Goal: Task Accomplishment & Management: Manage account settings

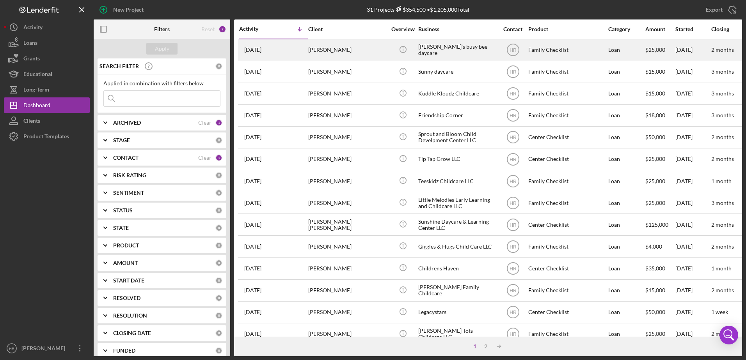
click at [342, 45] on div "[PERSON_NAME]" at bounding box center [347, 50] width 78 height 21
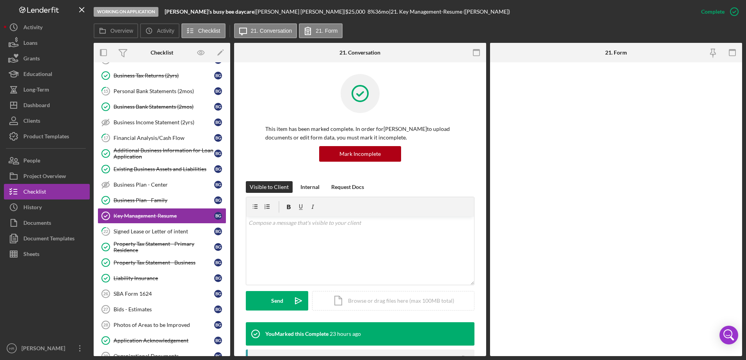
scroll to position [85, 0]
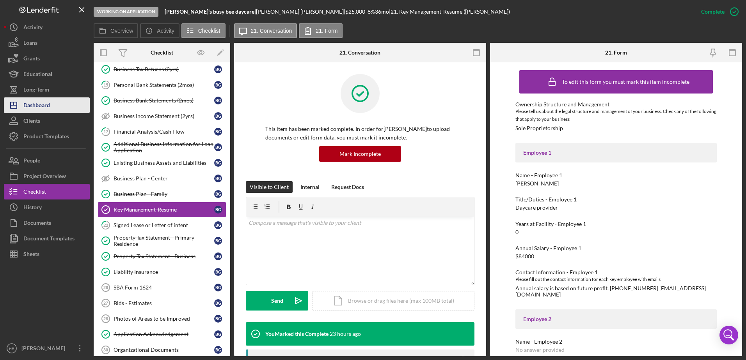
click at [43, 109] on div "Dashboard" at bounding box center [36, 107] width 27 height 18
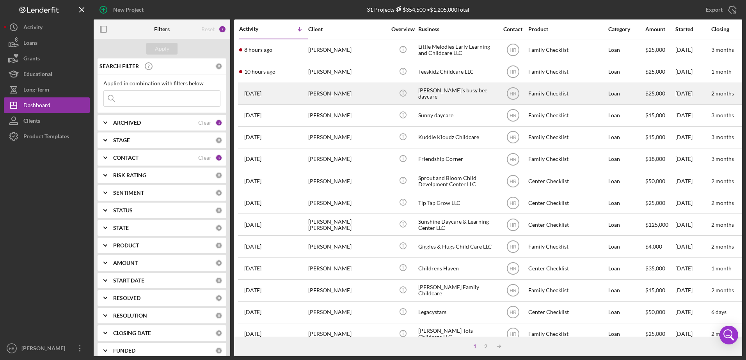
click at [450, 92] on div "[PERSON_NAME]’s busy bee daycare" at bounding box center [457, 93] width 78 height 21
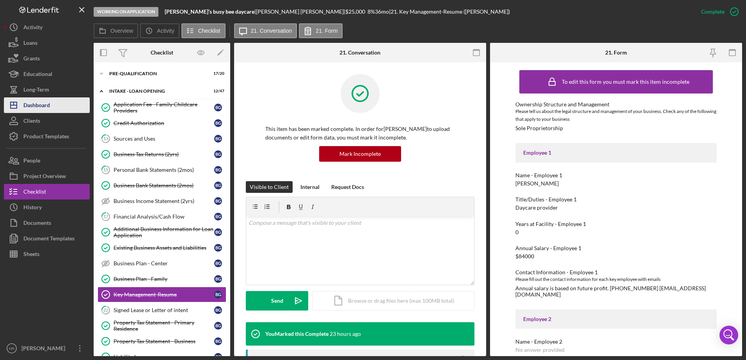
click at [55, 108] on button "Icon/Dashboard Dashboard" at bounding box center [47, 106] width 86 height 16
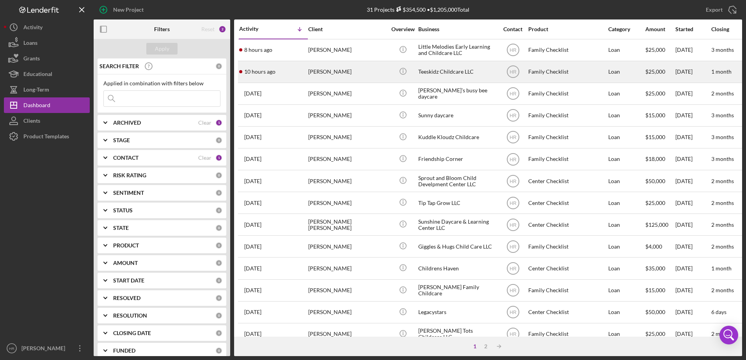
click at [444, 73] on div "Teeskidz Childcare LLC" at bounding box center [457, 72] width 78 height 21
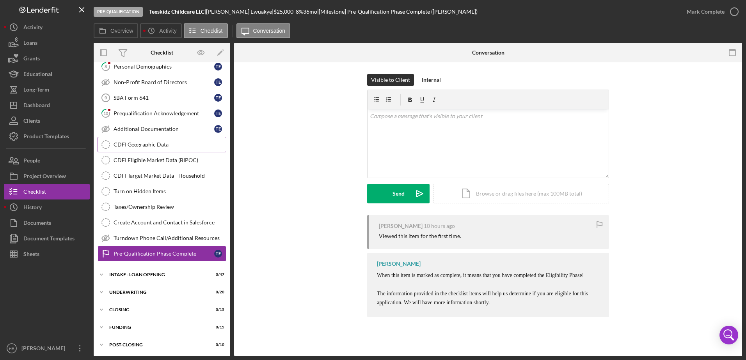
scroll to position [16, 0]
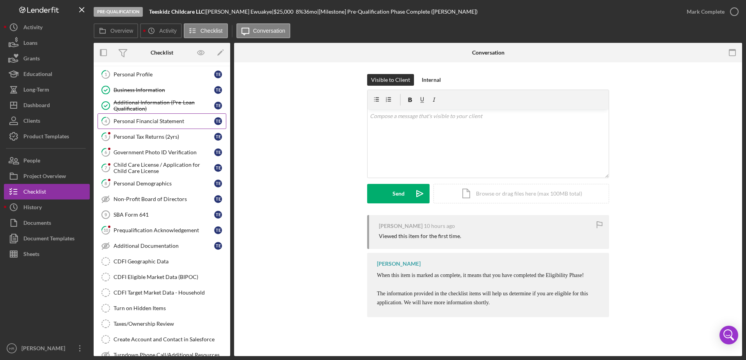
click at [154, 122] on div "Personal Financial Statement" at bounding box center [164, 121] width 101 height 6
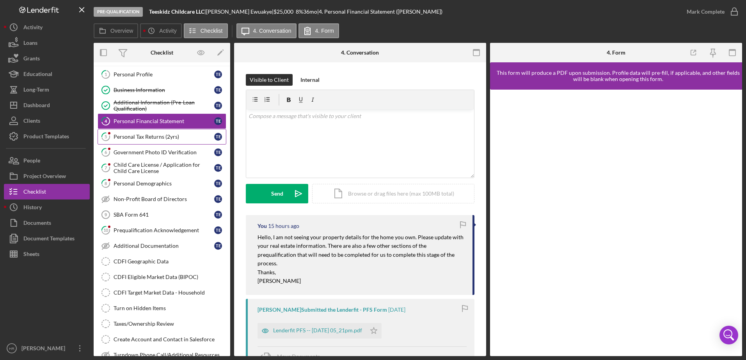
click at [129, 139] on div "Personal Tax Returns (2yrs)" at bounding box center [164, 137] width 101 height 6
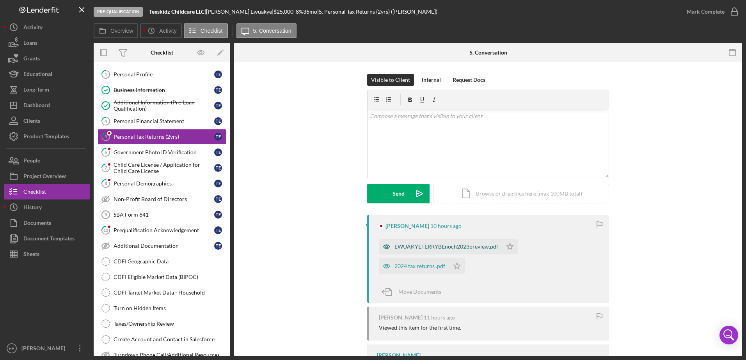
click at [420, 245] on div "EWUAKYETERRYBEnoch2023preview.pdf" at bounding box center [446, 247] width 104 height 6
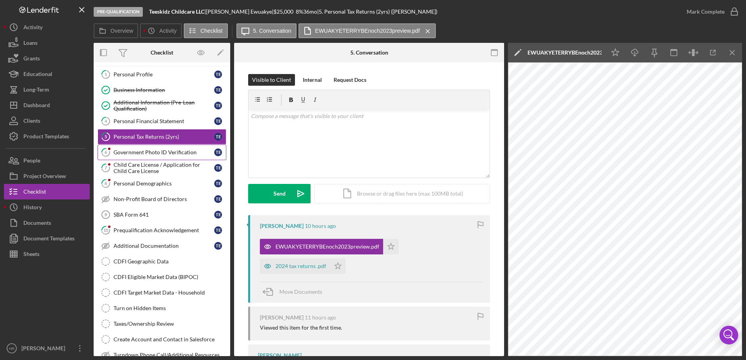
click at [142, 153] on div "Government Photo ID Verification" at bounding box center [164, 152] width 101 height 6
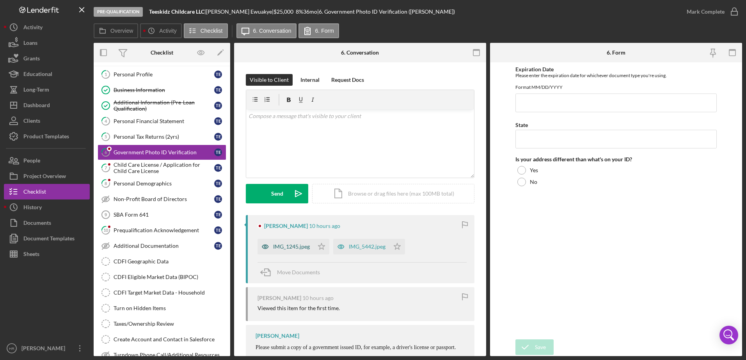
click at [295, 246] on div "IMG_1245.jpeg" at bounding box center [291, 247] width 37 height 6
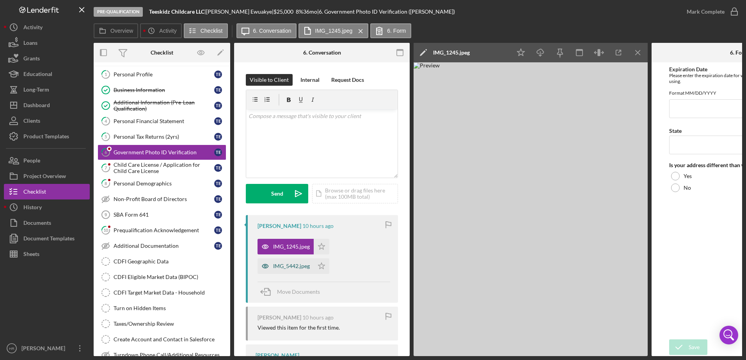
click at [285, 264] on div "IMG_5442.jpeg" at bounding box center [291, 266] width 37 height 6
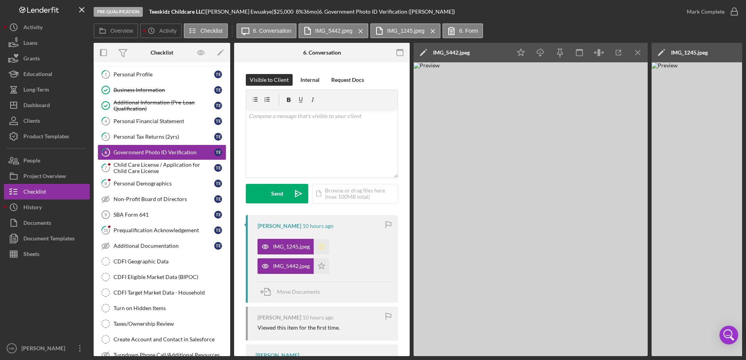
click at [321, 248] on polygon "button" at bounding box center [321, 246] width 7 height 6
click at [320, 268] on polygon "button" at bounding box center [321, 266] width 7 height 6
click at [736, 12] on icon "button" at bounding box center [734, 12] width 20 height 20
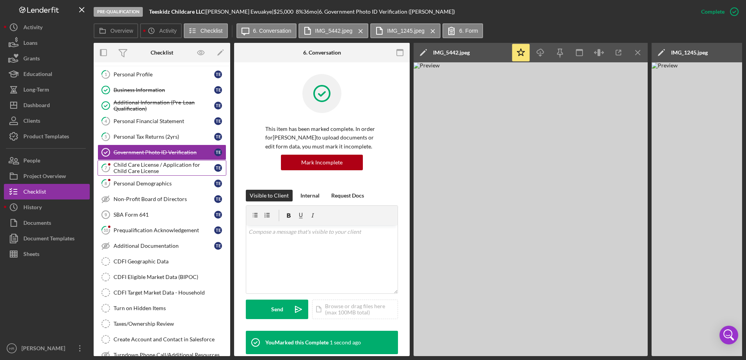
click at [136, 167] on div "Child Care License / Application for Child Care License" at bounding box center [164, 168] width 101 height 12
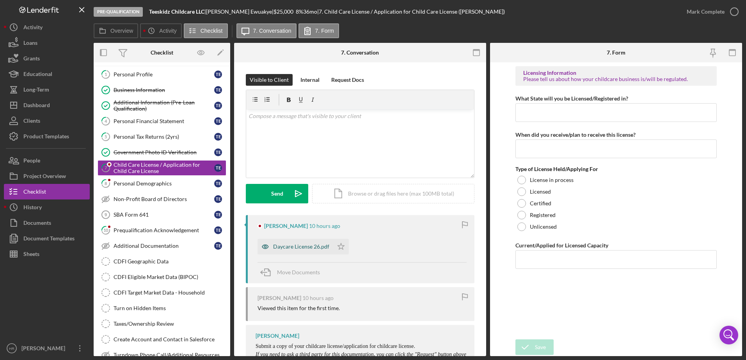
click at [297, 246] on div "Daycare License 26.pdf" at bounding box center [301, 247] width 56 height 6
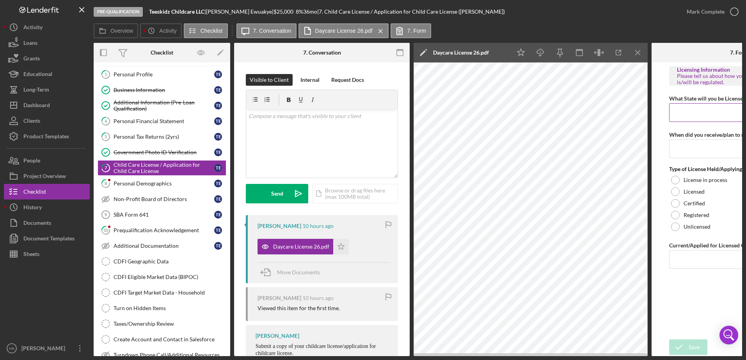
click at [695, 115] on input "What State will you be Licensed/Registered in?" at bounding box center [739, 112] width 140 height 19
type input "MN"
click at [687, 146] on input "When did you receive/plan to receive this license?" at bounding box center [739, 149] width 140 height 19
click at [676, 192] on div at bounding box center [675, 192] width 9 height 9
click at [692, 264] on input "Current/Applied for Licensed Capacity" at bounding box center [739, 259] width 140 height 19
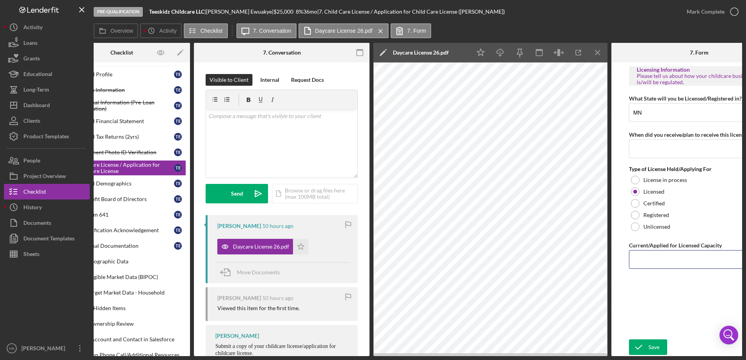
scroll to position [0, 31]
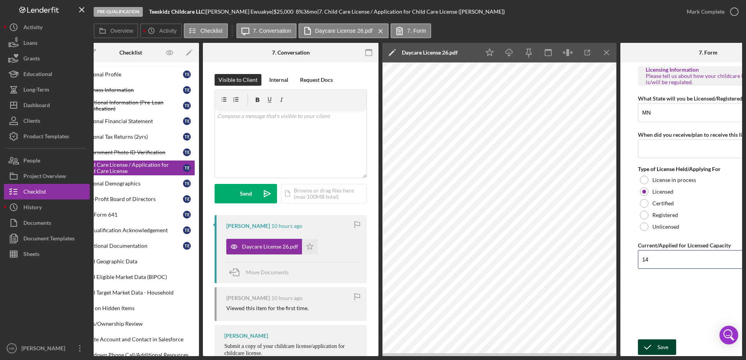
type input "14"
click at [656, 344] on icon "submit" at bounding box center [648, 348] width 20 height 20
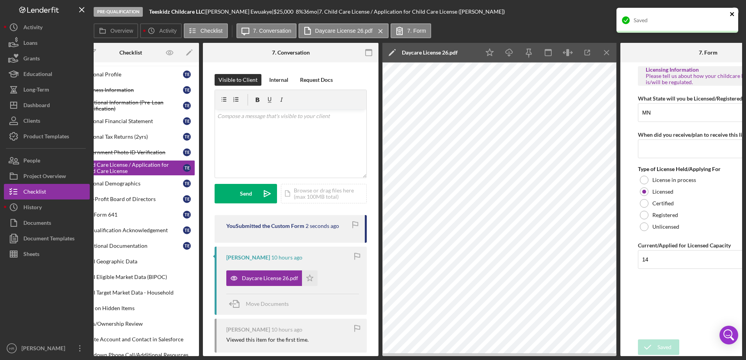
click at [733, 13] on icon "close" at bounding box center [732, 14] width 4 height 4
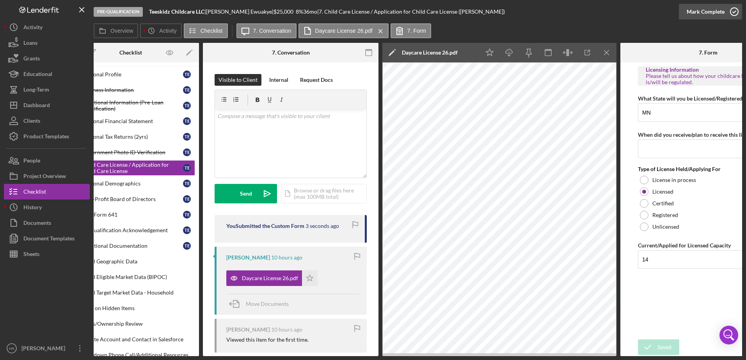
click at [733, 9] on div "Saved" at bounding box center [677, 7] width 125 height 3
click at [735, 14] on icon "button" at bounding box center [734, 12] width 20 height 20
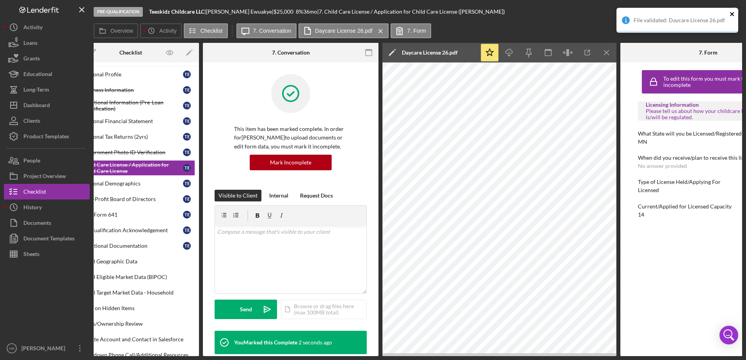
click at [732, 17] on icon "close" at bounding box center [731, 14] width 5 height 6
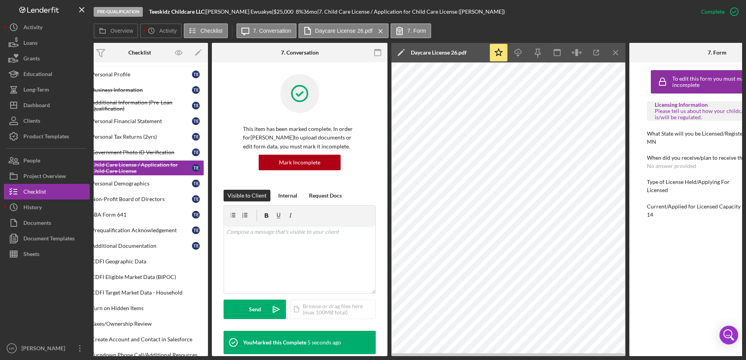
scroll to position [0, 0]
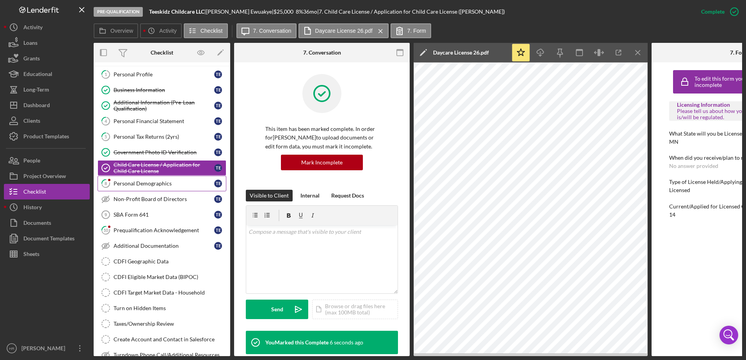
click at [158, 181] on div "Personal Demographics" at bounding box center [164, 184] width 101 height 6
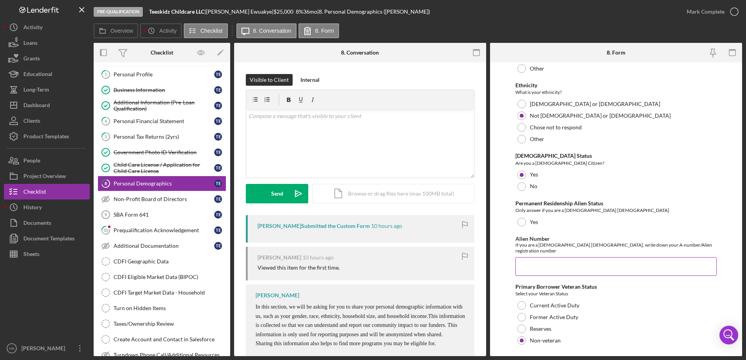
scroll to position [754, 0]
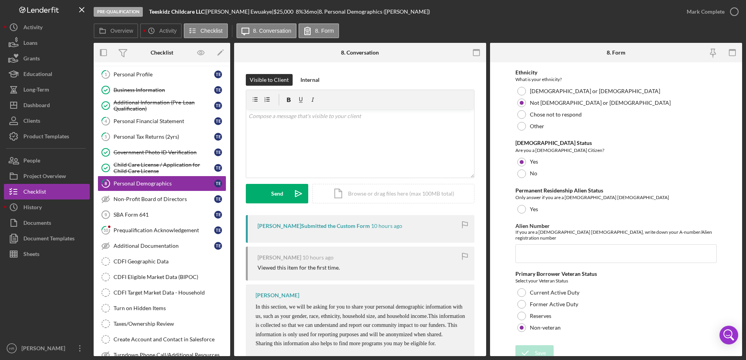
drag, startPoint x: 735, startPoint y: 12, endPoint x: 678, endPoint y: 28, distance: 58.6
click at [0, 0] on icon "button" at bounding box center [0, 0] width 0 height 0
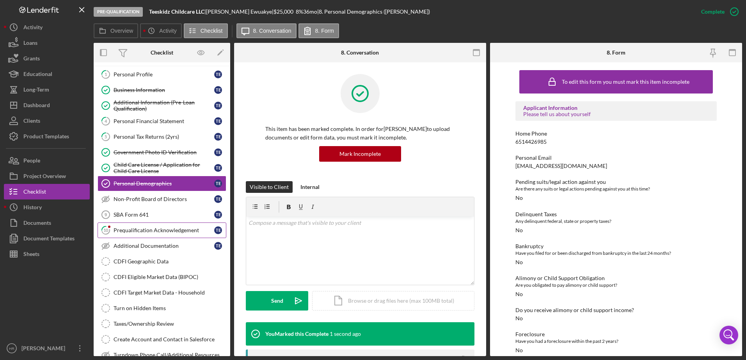
click at [159, 224] on link "10 Prequalification Acknowledgement T E" at bounding box center [162, 231] width 129 height 16
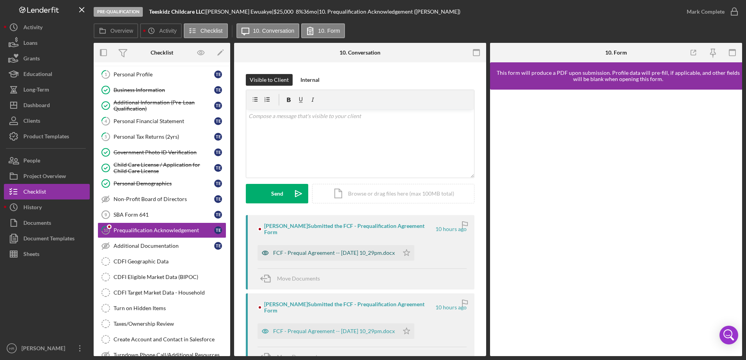
click at [327, 248] on div "FCF - Prequal Agreement -- [DATE] 10_29pm.docx" at bounding box center [327, 253] width 141 height 16
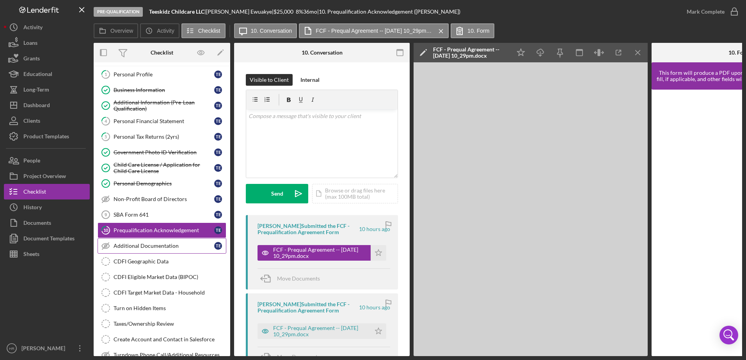
click at [153, 250] on link "Additional Documentation Additional Documentation T E" at bounding box center [162, 246] width 129 height 16
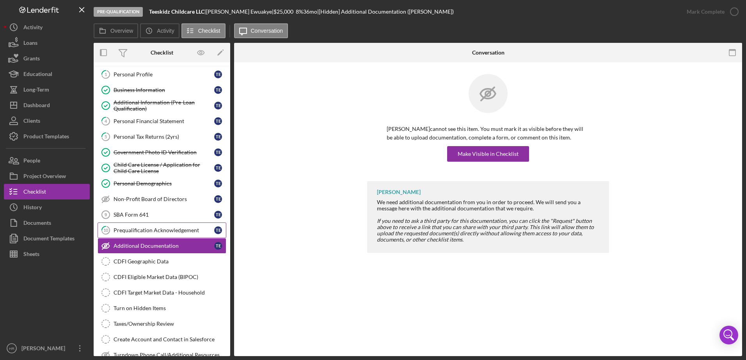
click at [156, 229] on div "Prequalification Acknowledgement" at bounding box center [164, 230] width 101 height 6
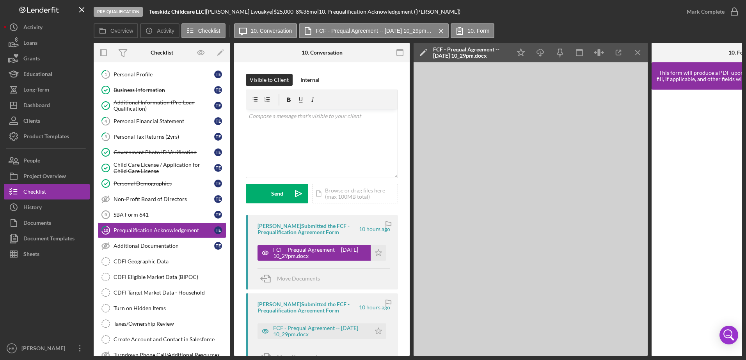
drag, startPoint x: 373, startPoint y: 251, endPoint x: 415, endPoint y: 224, distance: 49.6
click at [374, 251] on icon "Icon/Star" at bounding box center [379, 253] width 16 height 16
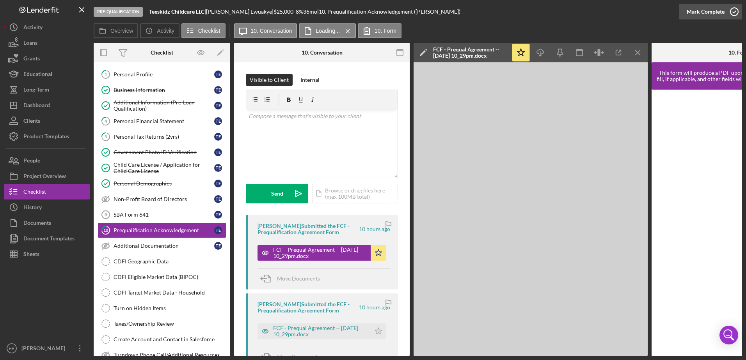
click at [736, 7] on icon "button" at bounding box center [734, 12] width 20 height 20
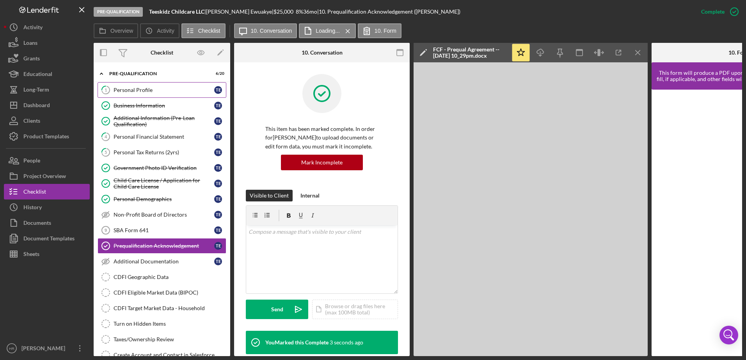
click at [144, 86] on link "1 Personal Profile T E" at bounding box center [162, 90] width 129 height 16
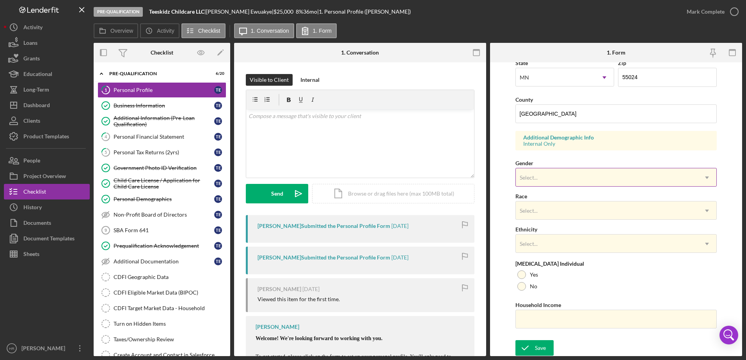
scroll to position [227, 0]
click at [543, 177] on div "Select..." at bounding box center [607, 177] width 182 height 18
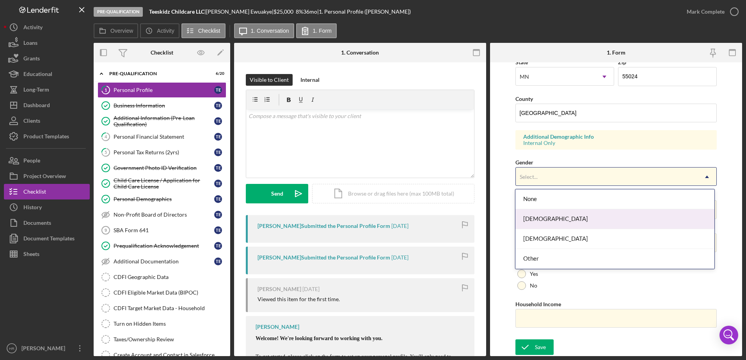
click at [543, 221] on div "[DEMOGRAPHIC_DATA]" at bounding box center [614, 219] width 199 height 20
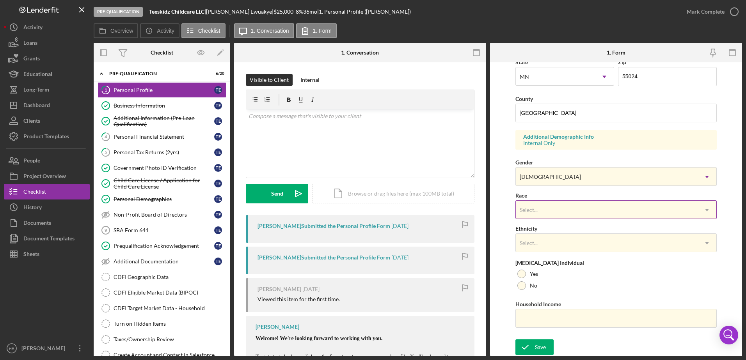
click at [543, 209] on div "Select..." at bounding box center [607, 210] width 182 height 18
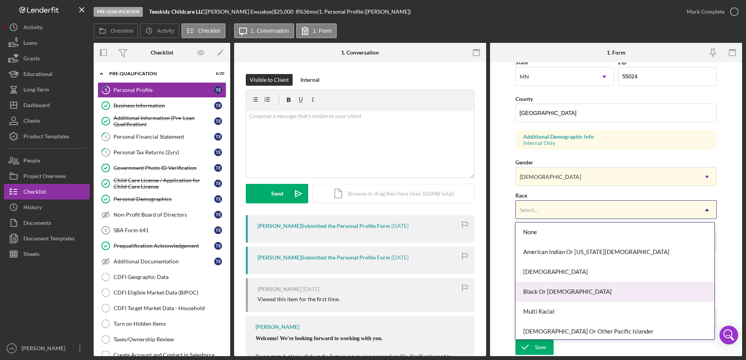
click at [542, 288] on div "Black Or [DEMOGRAPHIC_DATA]" at bounding box center [614, 292] width 199 height 20
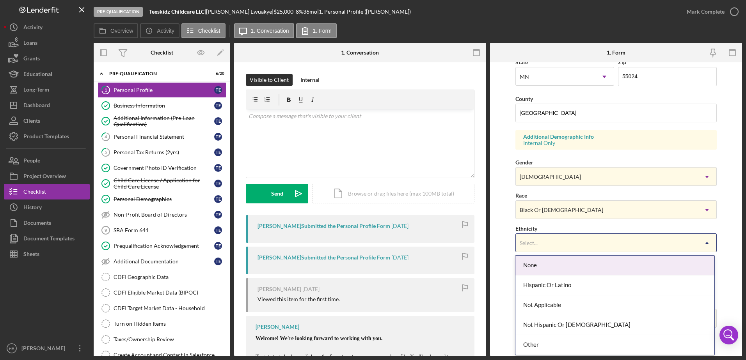
click at [536, 245] on div "Select..." at bounding box center [529, 243] width 18 height 6
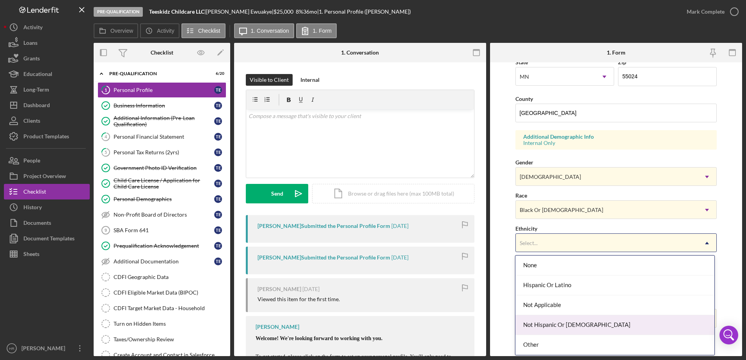
click at [548, 320] on div "Not Hispanic Or [DEMOGRAPHIC_DATA]" at bounding box center [614, 326] width 199 height 20
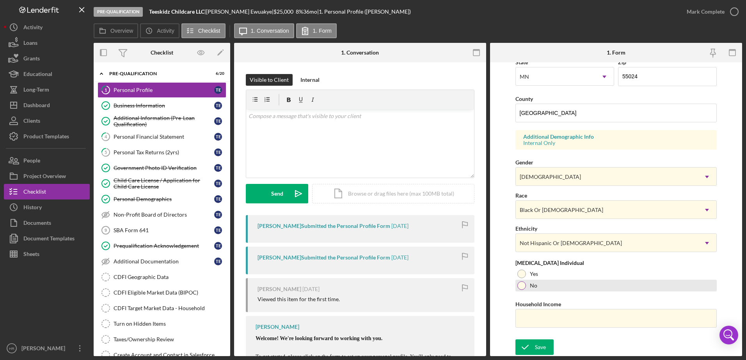
click at [521, 287] on div at bounding box center [521, 286] width 9 height 9
click at [544, 347] on div "Save" at bounding box center [540, 348] width 11 height 16
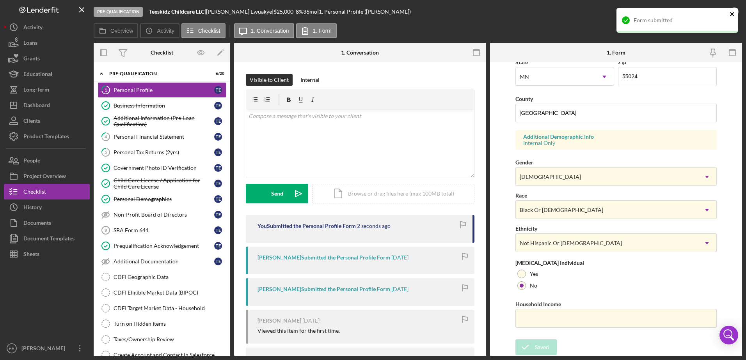
click at [732, 16] on icon "close" at bounding box center [731, 14] width 5 height 6
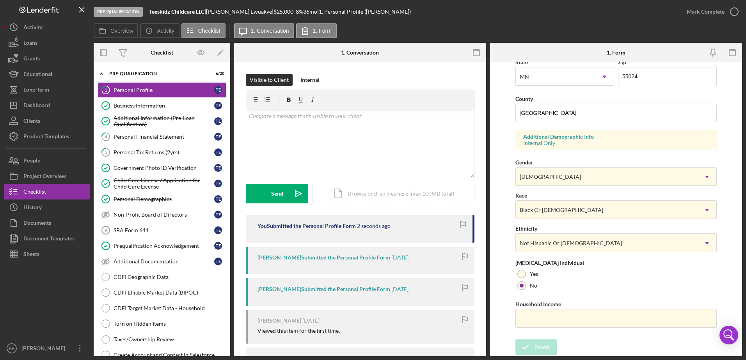
click at [733, 9] on div "Form submitted" at bounding box center [677, 7] width 125 height 3
click at [0, 0] on icon "button" at bounding box center [0, 0] width 0 height 0
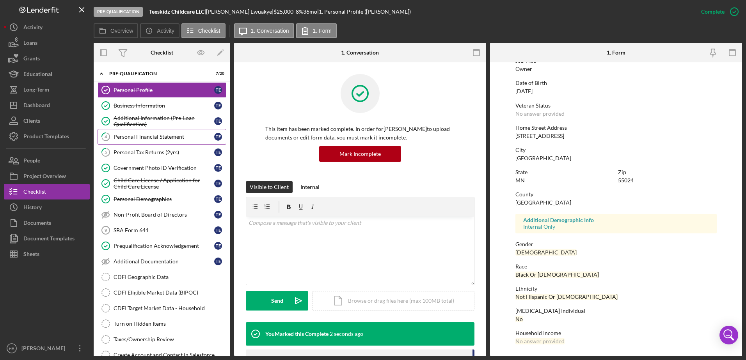
click at [166, 137] on div "Personal Financial Statement" at bounding box center [164, 137] width 101 height 6
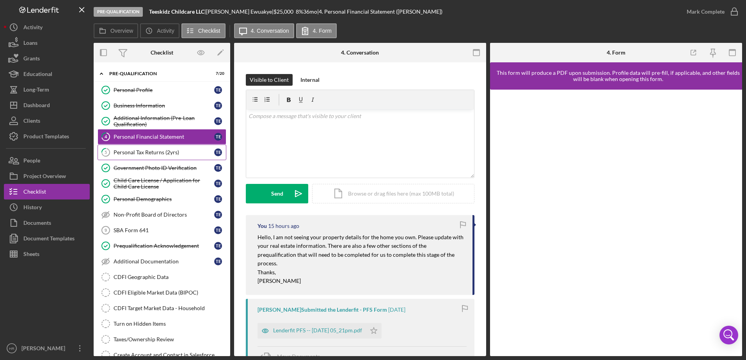
click at [156, 154] on div "Personal Tax Returns (2yrs)" at bounding box center [164, 152] width 101 height 6
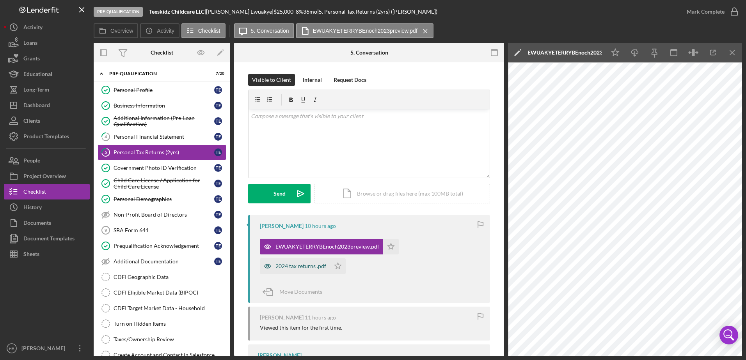
click at [288, 269] on div "2024 tax returns .pdf" at bounding box center [300, 266] width 51 height 6
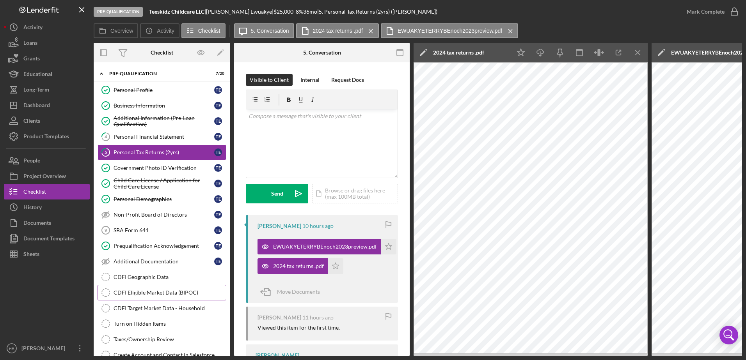
drag, startPoint x: 156, startPoint y: 293, endPoint x: 160, endPoint y: 294, distance: 3.9
click at [156, 293] on div "CDFI Eligible Market Data (BIPOC)" at bounding box center [170, 293] width 112 height 6
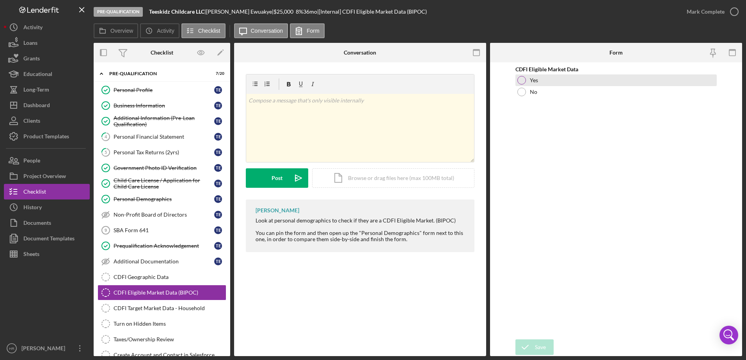
click at [520, 78] on div at bounding box center [521, 80] width 9 height 9
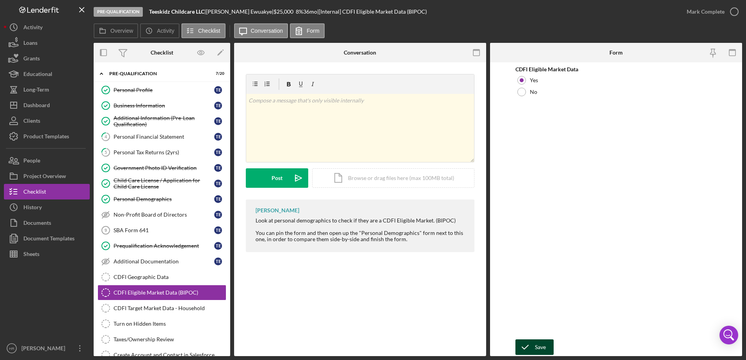
click at [541, 345] on div "Save" at bounding box center [540, 348] width 11 height 16
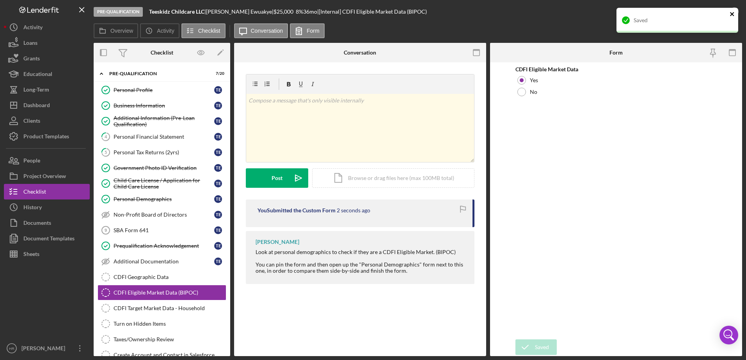
click at [731, 15] on icon "close" at bounding box center [732, 14] width 4 height 4
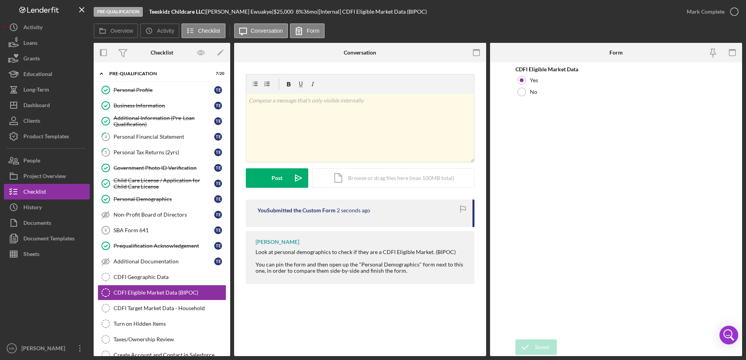
click at [731, 15] on div "Saved" at bounding box center [677, 23] width 125 height 34
click at [0, 0] on icon "button" at bounding box center [0, 0] width 0 height 0
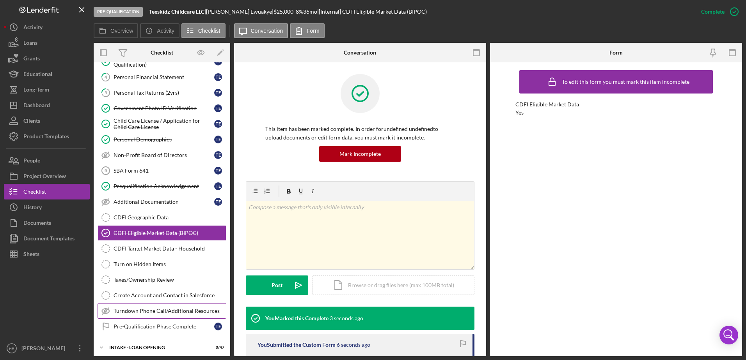
scroll to position [78, 0]
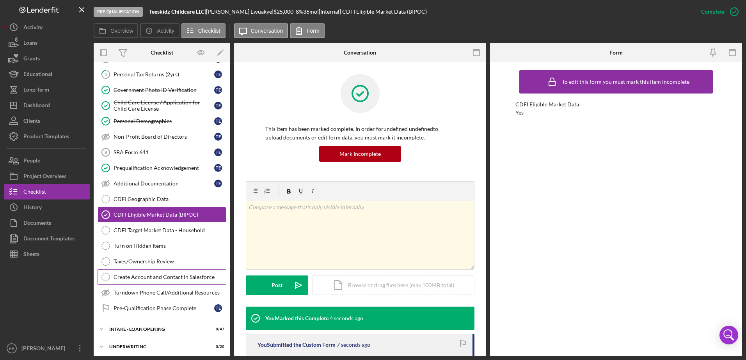
click at [148, 282] on link "Create Account and Contact in Salesforce Create Account and Contact in Salesfor…" at bounding box center [162, 278] width 129 height 16
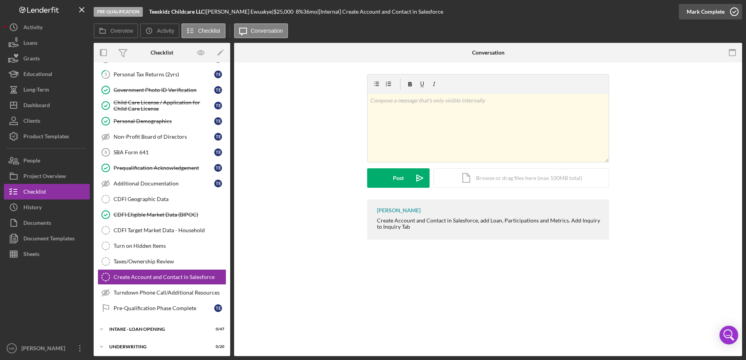
click at [738, 10] on icon "button" at bounding box center [734, 12] width 20 height 20
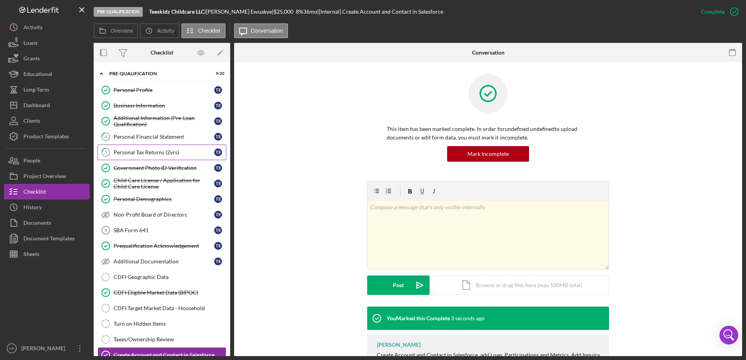
click at [139, 150] on div "Personal Tax Returns (2yrs)" at bounding box center [164, 152] width 101 height 6
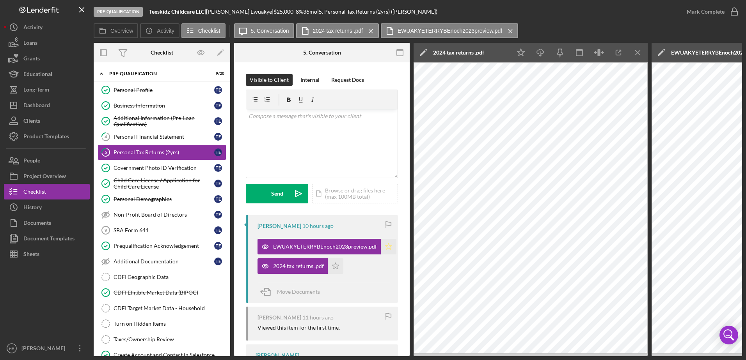
click at [386, 246] on polygon "button" at bounding box center [388, 246] width 7 height 6
click at [339, 266] on icon "Icon/Star" at bounding box center [336, 267] width 16 height 16
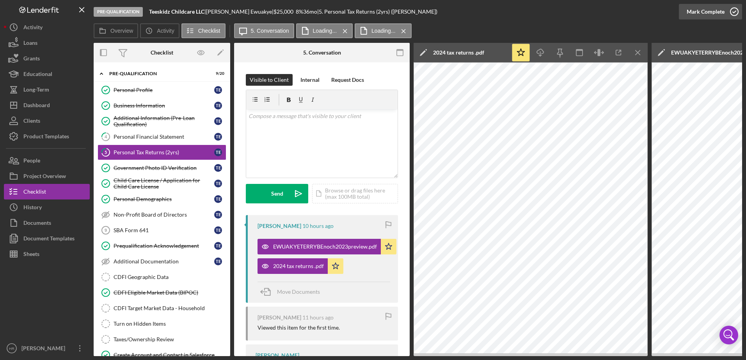
click at [729, 13] on icon "button" at bounding box center [734, 12] width 20 height 20
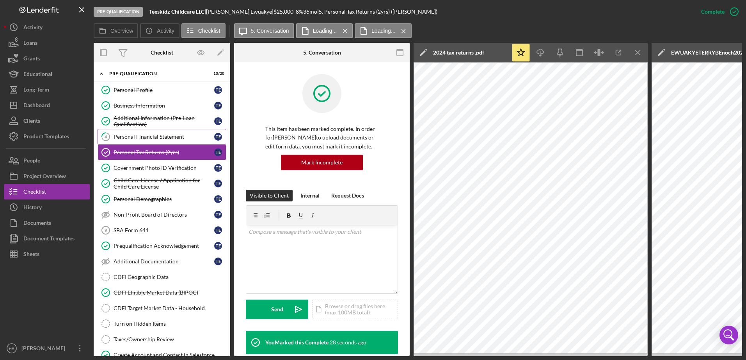
click at [137, 139] on div "Personal Financial Statement" at bounding box center [164, 137] width 101 height 6
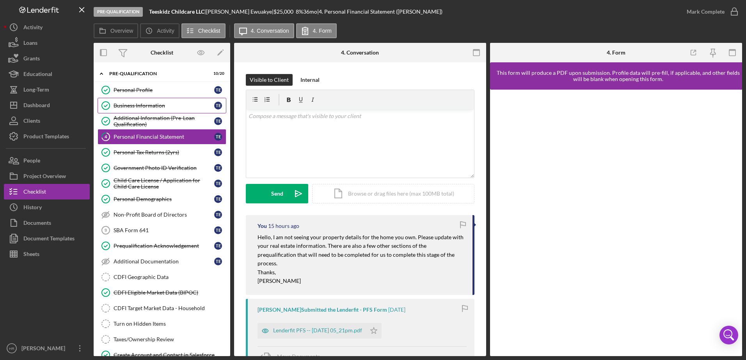
click at [142, 102] on link "Business Information Business Information T E" at bounding box center [162, 106] width 129 height 16
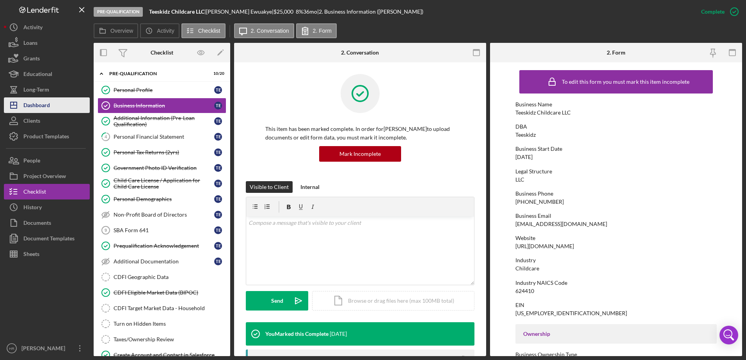
click at [51, 106] on button "Icon/Dashboard Dashboard" at bounding box center [47, 106] width 86 height 16
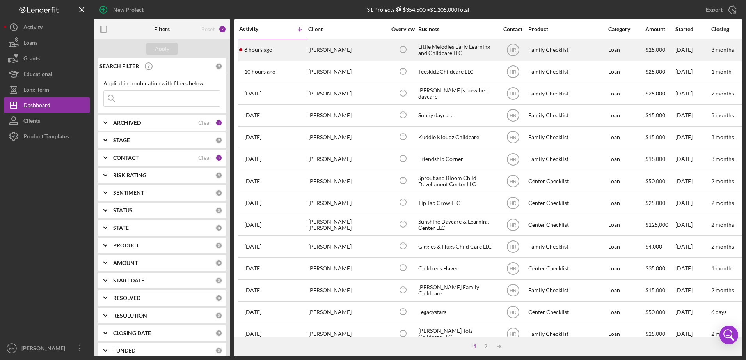
click at [421, 47] on div "Little Melodies Early Learning and Childcare LLC" at bounding box center [457, 50] width 78 height 21
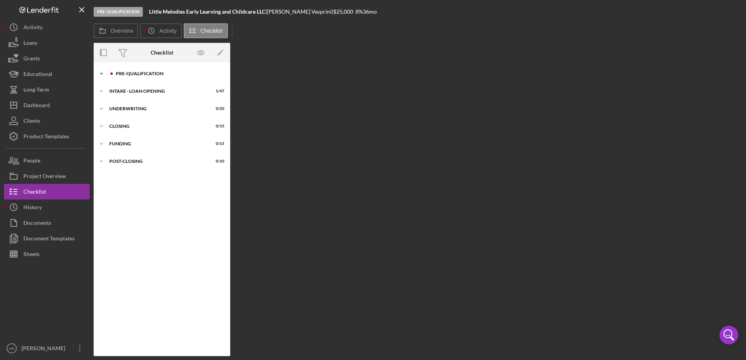
scroll to position [21, 0]
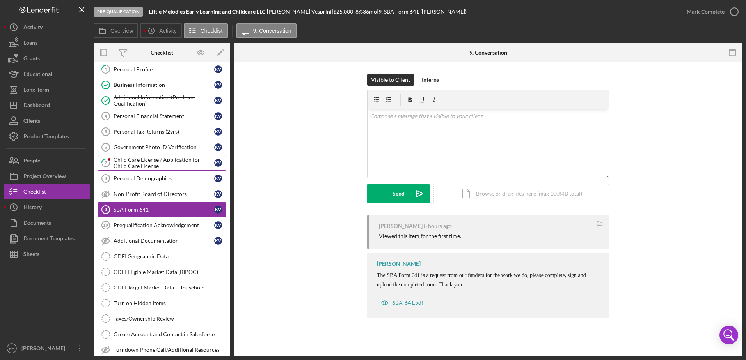
click at [151, 160] on div "Child Care License / Application for Child Care License" at bounding box center [164, 163] width 101 height 12
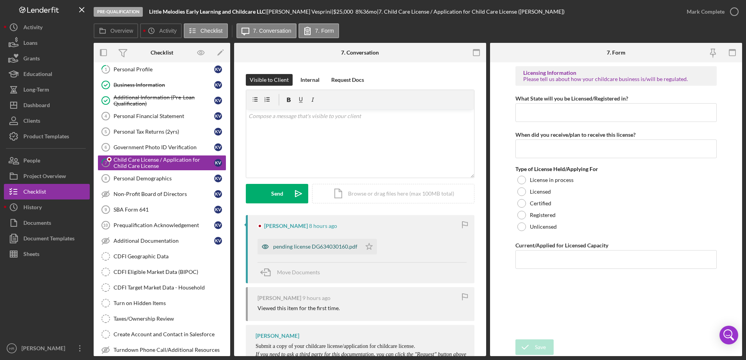
click at [296, 246] on div "pending license DG634030160.pdf" at bounding box center [315, 247] width 84 height 6
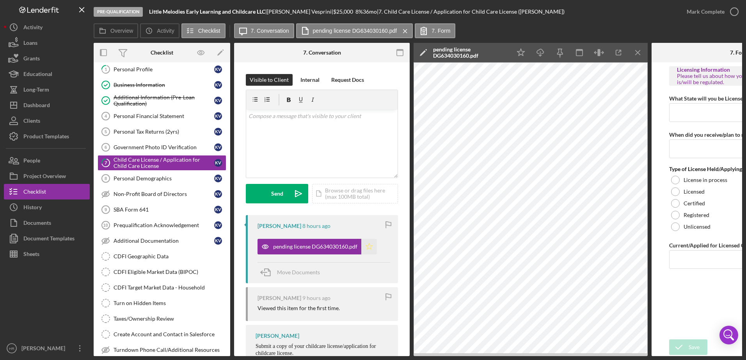
click at [370, 248] on icon "Icon/Star" at bounding box center [369, 247] width 16 height 16
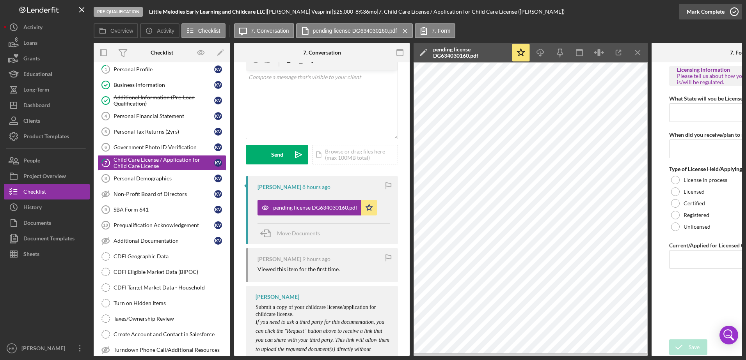
click at [738, 12] on icon "button" at bounding box center [734, 12] width 20 height 20
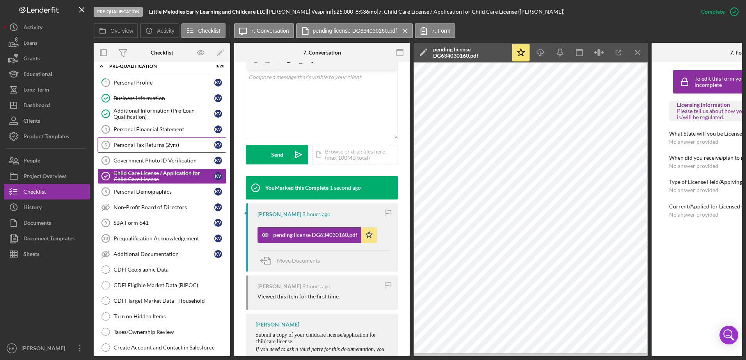
scroll to position [0, 0]
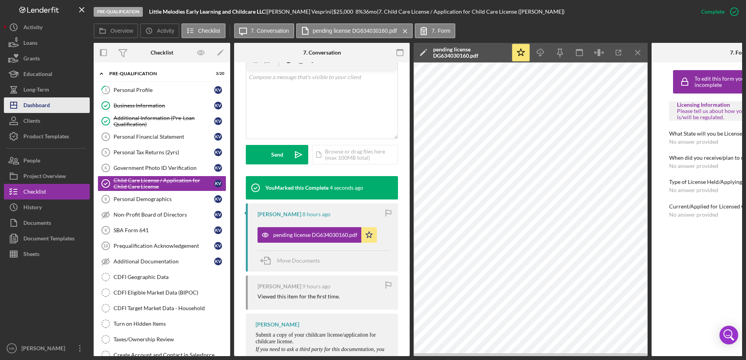
click at [65, 102] on button "Icon/Dashboard Dashboard" at bounding box center [47, 106] width 86 height 16
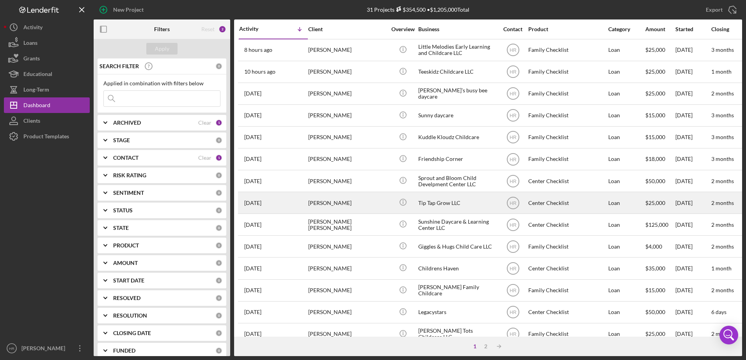
click at [441, 202] on div "Tip Tap Grow LLC" at bounding box center [457, 203] width 78 height 21
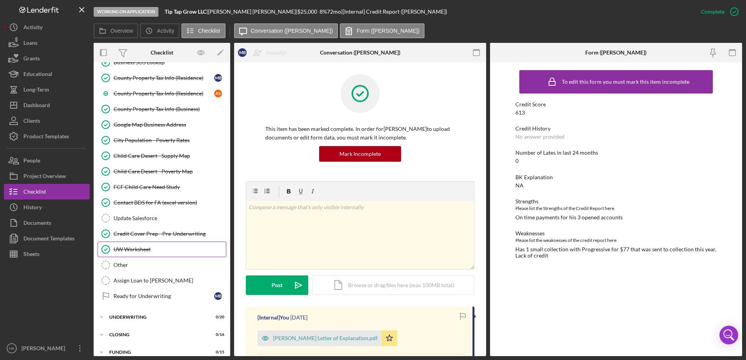
scroll to position [650, 0]
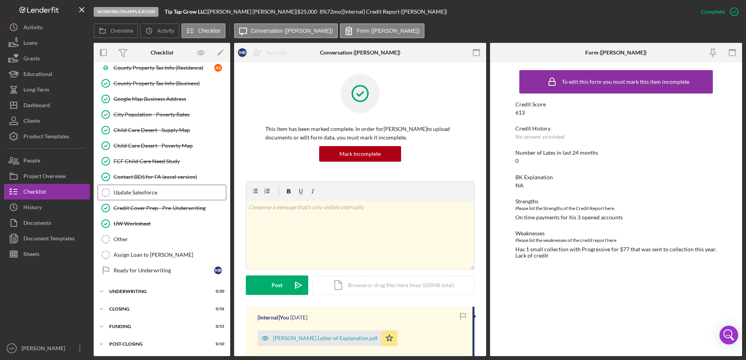
click at [143, 188] on link "Update Salesforce Update Salesforce" at bounding box center [162, 193] width 129 height 16
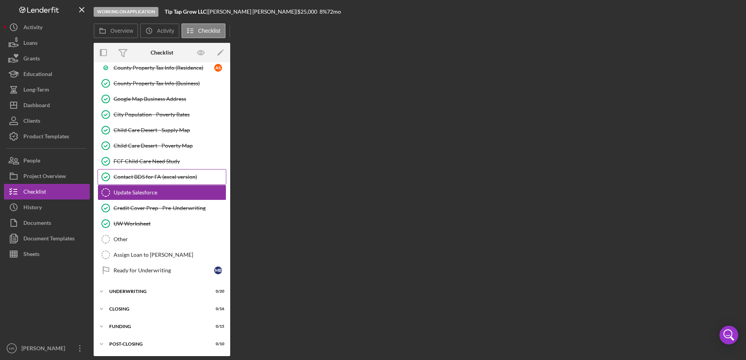
scroll to position [650, 0]
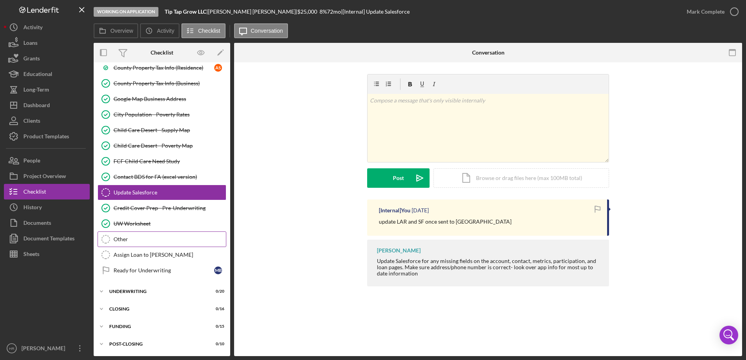
click at [131, 240] on div "Other" at bounding box center [170, 239] width 112 height 6
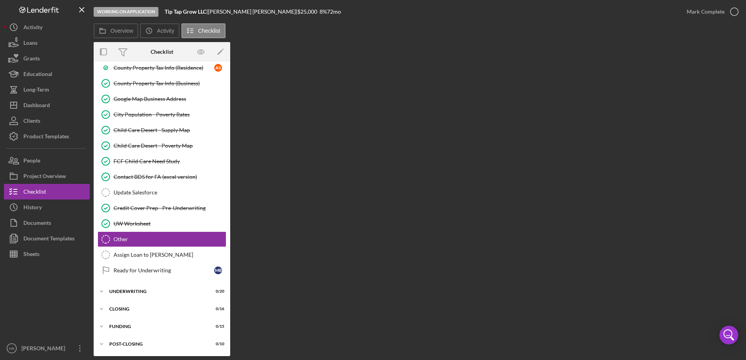
scroll to position [650, 0]
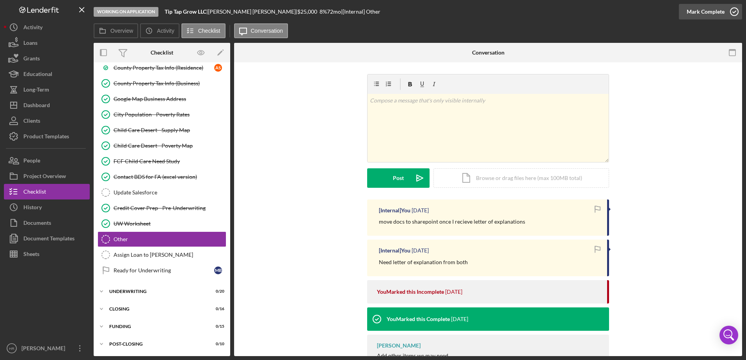
click at [736, 13] on icon "button" at bounding box center [734, 12] width 20 height 20
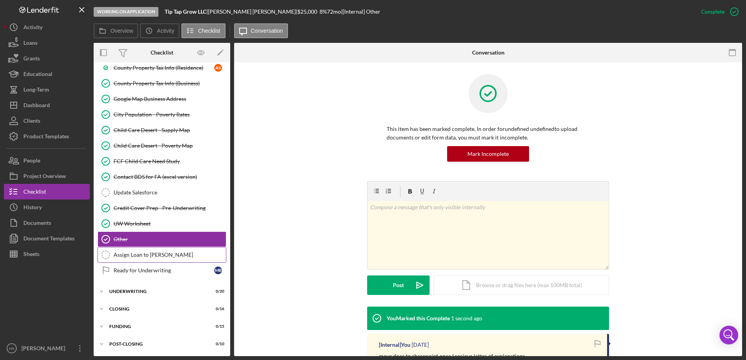
click at [144, 257] on div "Assign Loan to [PERSON_NAME]" at bounding box center [170, 255] width 112 height 6
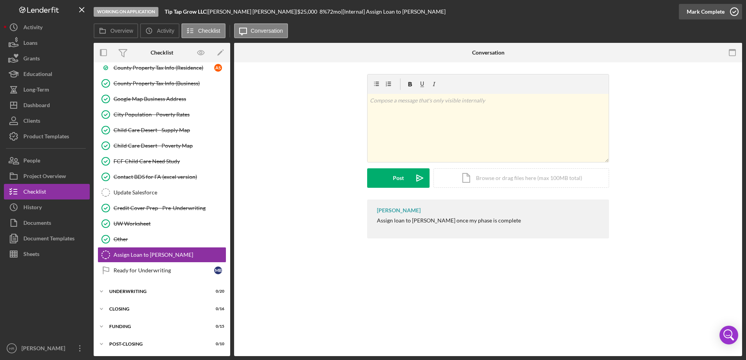
scroll to position [650, 0]
click at [738, 10] on icon "button" at bounding box center [734, 12] width 20 height 20
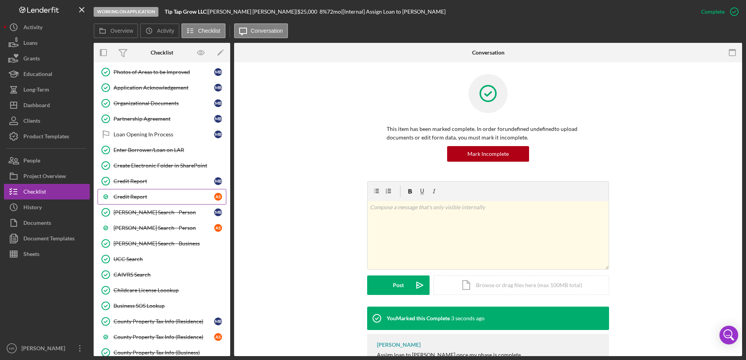
scroll to position [377, 0]
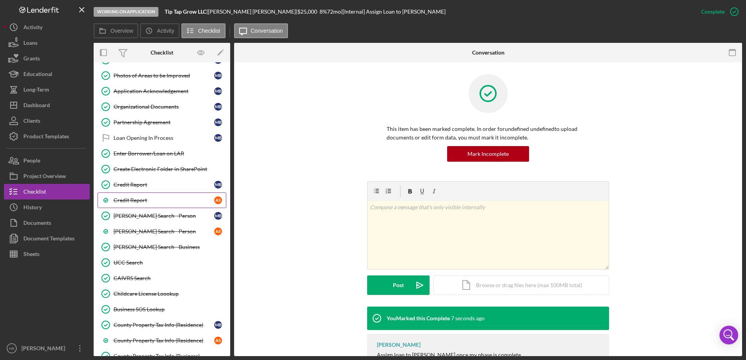
click at [139, 205] on link "Credit Report A S" at bounding box center [162, 201] width 129 height 16
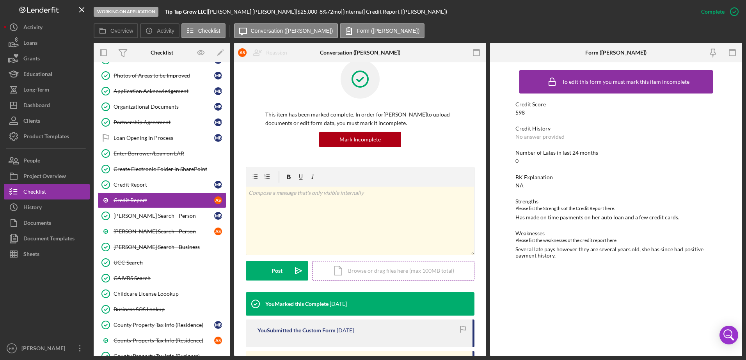
scroll to position [39, 0]
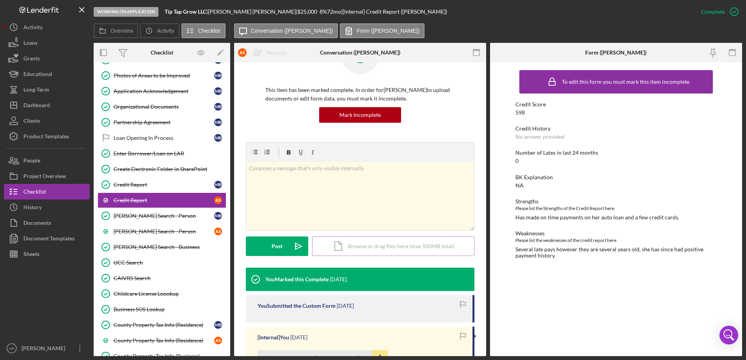
click at [370, 248] on div "Icon/Document Browse or drag files here (max 100MB total) Tap to choose files o…" at bounding box center [393, 247] width 162 height 20
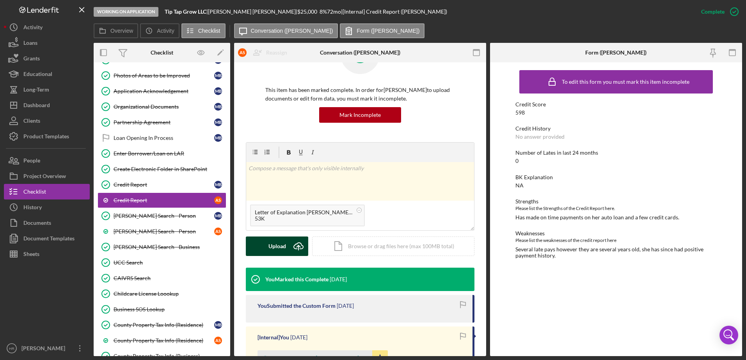
click at [271, 248] on div "Upload" at bounding box center [277, 247] width 18 height 20
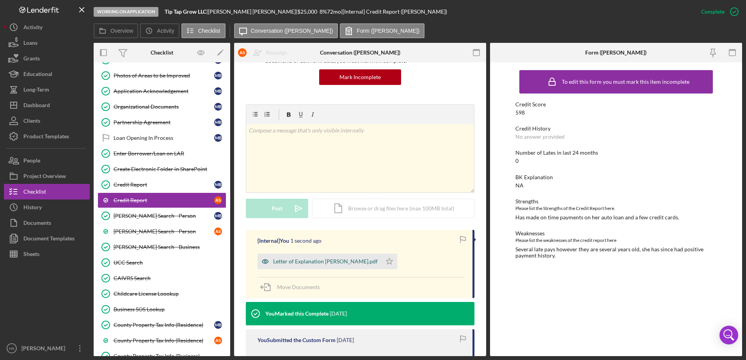
scroll to position [195, 0]
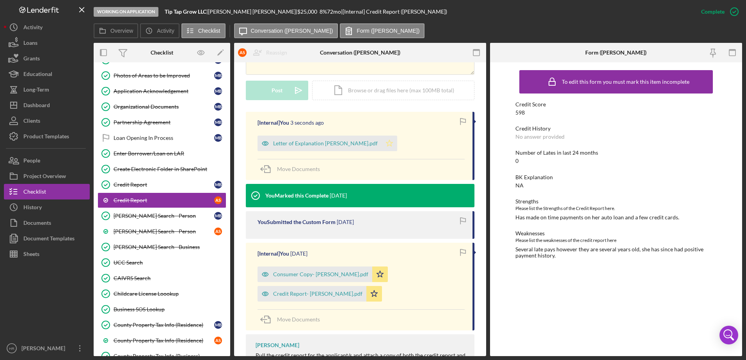
click at [381, 142] on icon "Icon/Star" at bounding box center [389, 144] width 16 height 16
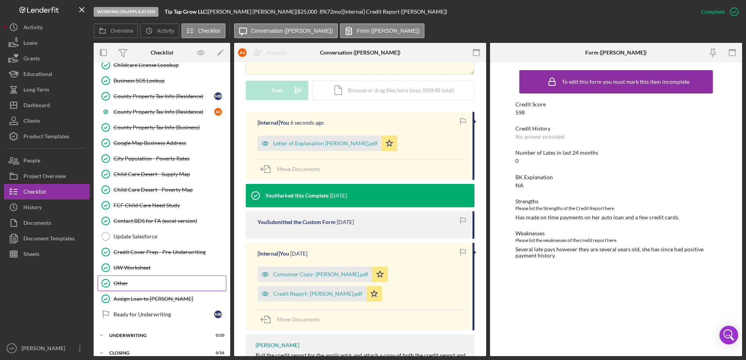
scroll to position [650, 0]
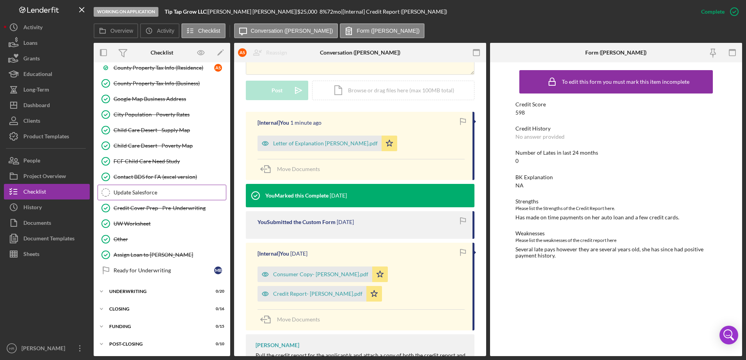
drag, startPoint x: 141, startPoint y: 198, endPoint x: 145, endPoint y: 199, distance: 4.3
click at [141, 198] on link "Update Salesforce Update Salesforce" at bounding box center [162, 193] width 129 height 16
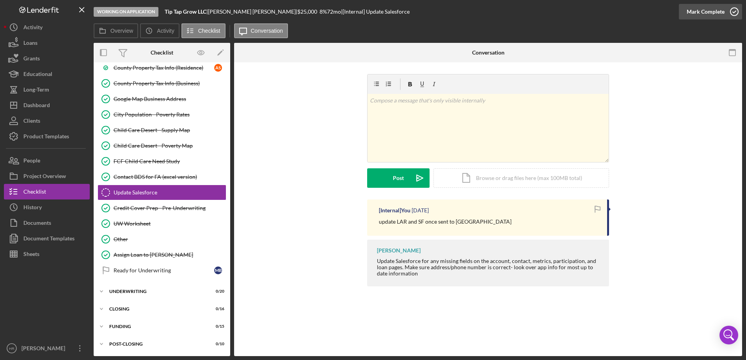
click at [734, 12] on icon "button" at bounding box center [734, 12] width 20 height 20
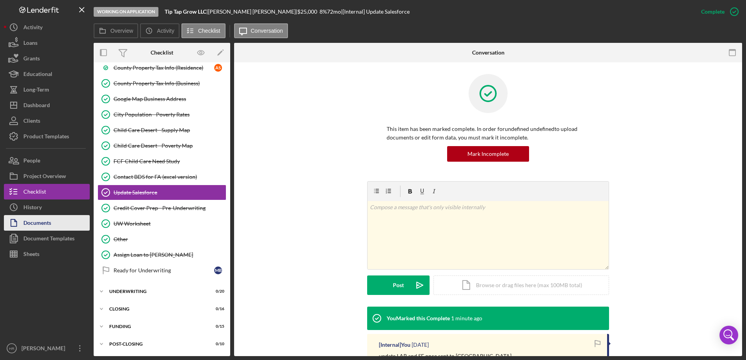
click at [34, 226] on div "Documents" at bounding box center [37, 224] width 28 height 18
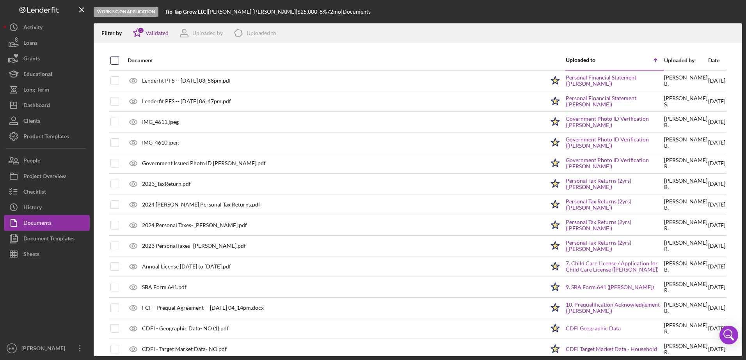
click at [113, 61] on input "checkbox" at bounding box center [115, 61] width 8 height 8
checkbox input "true"
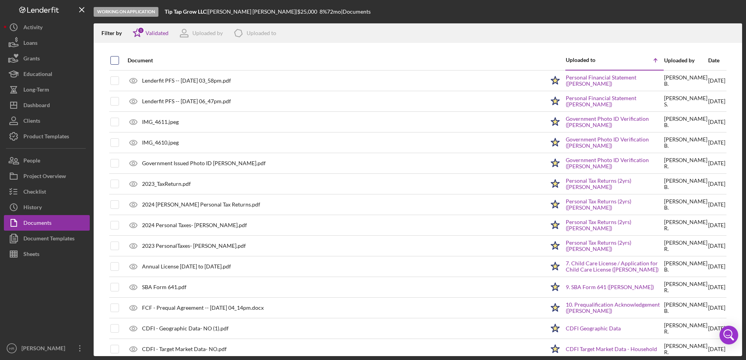
checkbox input "true"
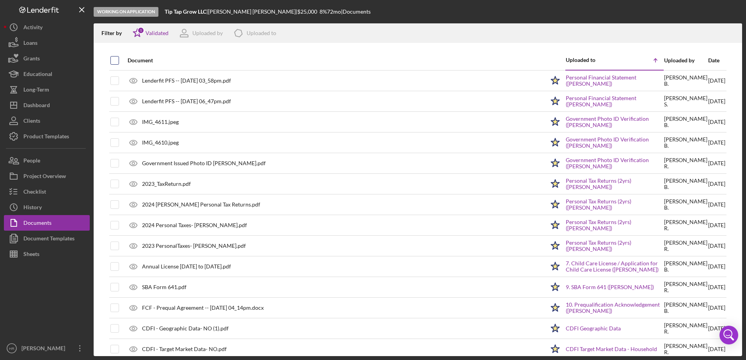
checkbox input "true"
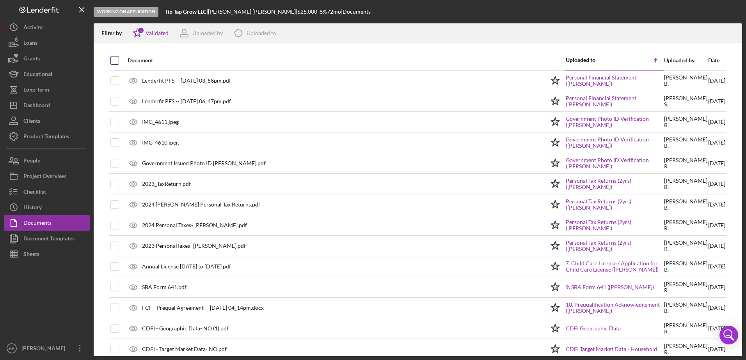
checkbox input "true"
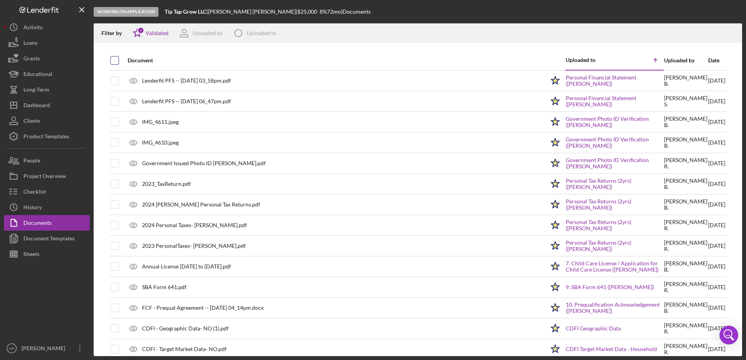
checkbox input "true"
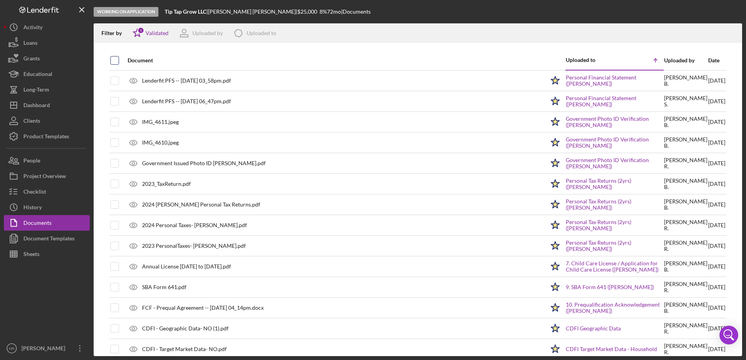
checkbox input "true"
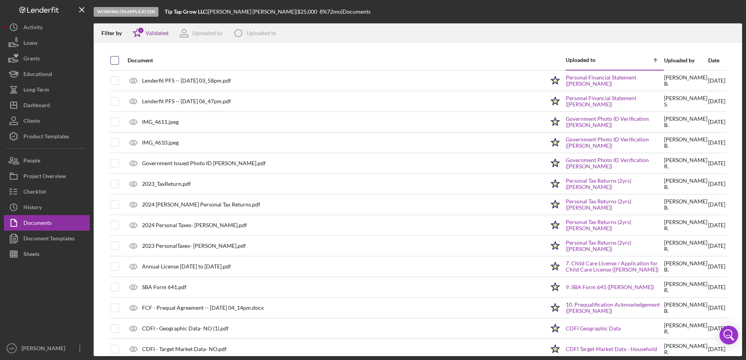
checkbox input "true"
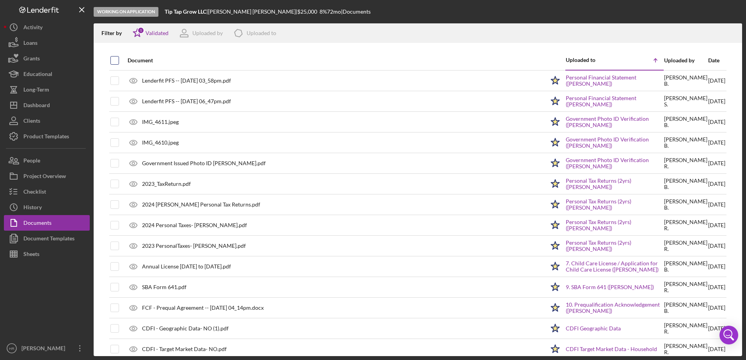
checkbox input "true"
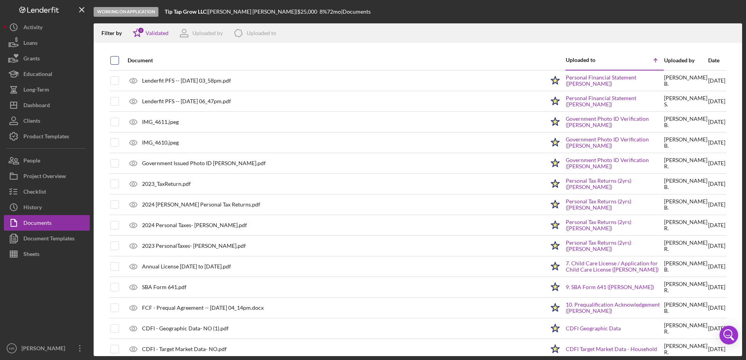
checkbox input "true"
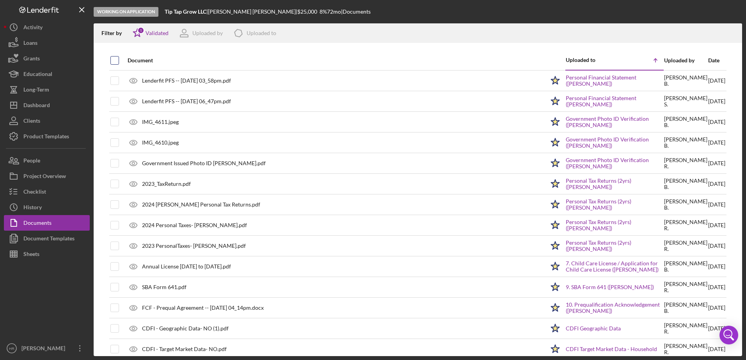
checkbox input "true"
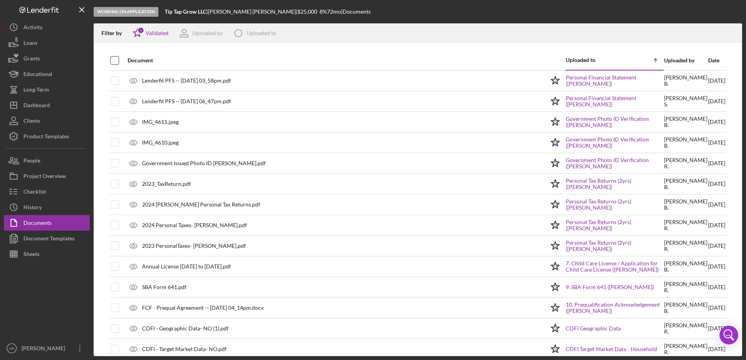
checkbox input "true"
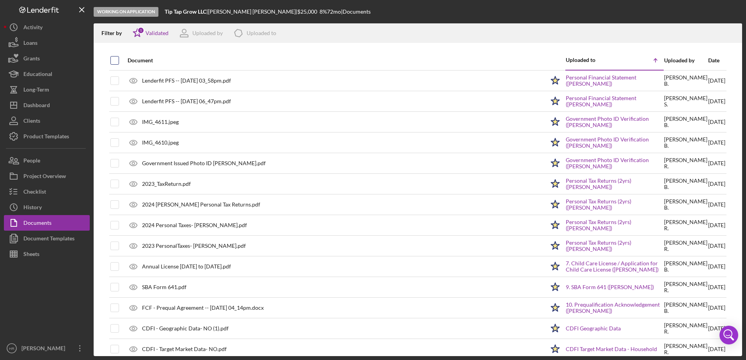
checkbox input "true"
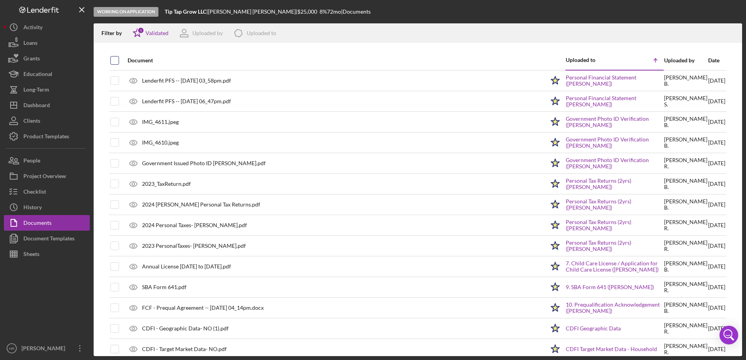
checkbox input "true"
click at [731, 32] on icon "Icon/Download" at bounding box center [733, 34] width 18 height 18
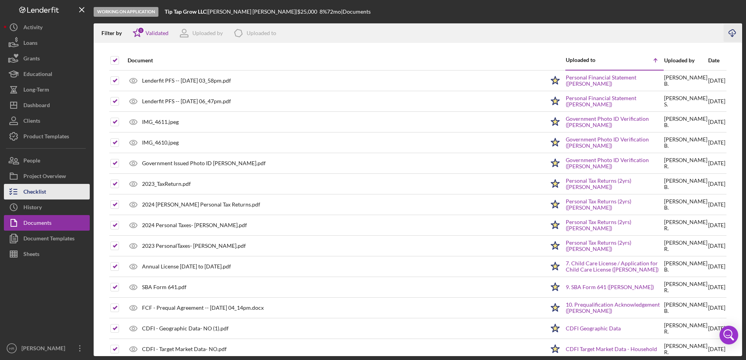
click at [45, 190] on div "Checklist" at bounding box center [34, 193] width 23 height 18
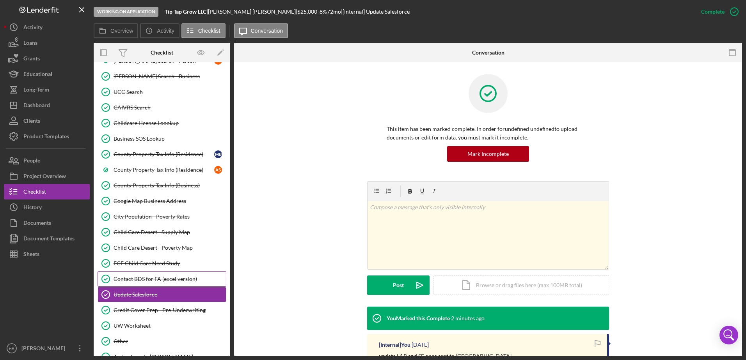
scroll to position [633, 0]
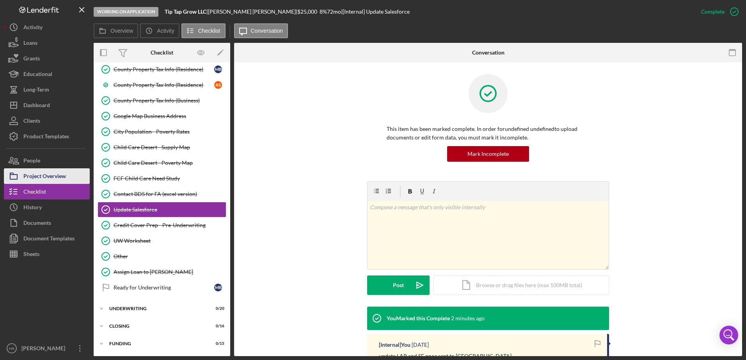
click at [39, 176] on div "Project Overview" at bounding box center [44, 178] width 43 height 18
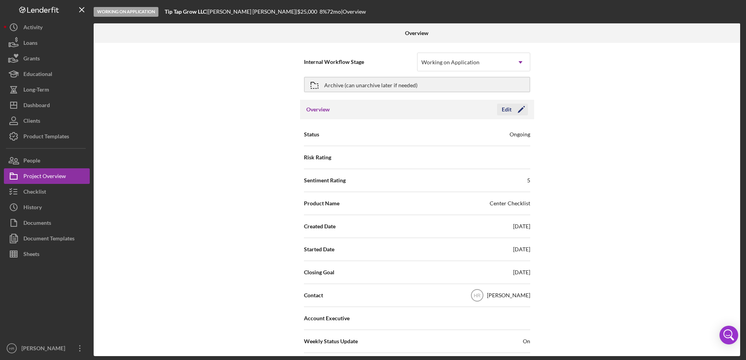
click at [509, 111] on div "Edit" at bounding box center [507, 110] width 10 height 12
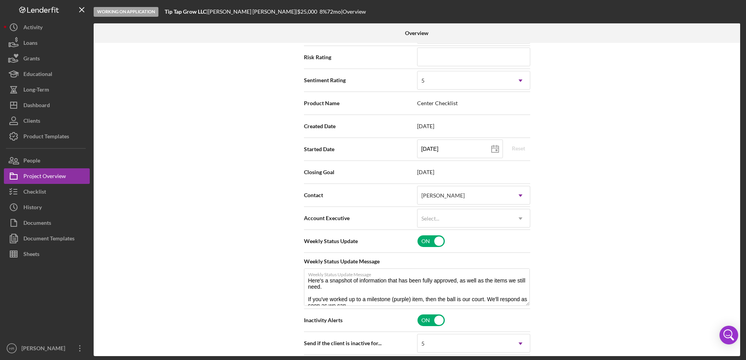
scroll to position [117, 0]
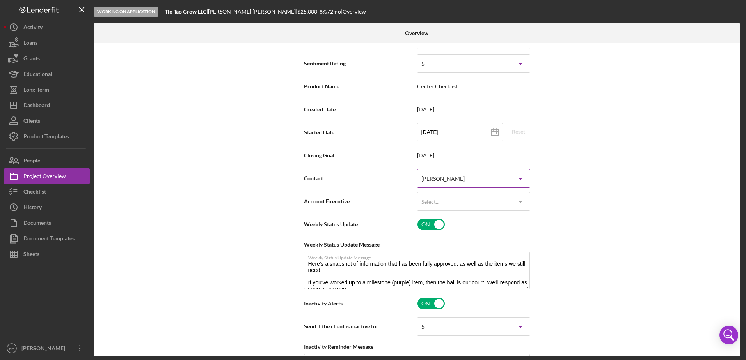
click at [443, 187] on div "[PERSON_NAME]" at bounding box center [464, 179] width 94 height 18
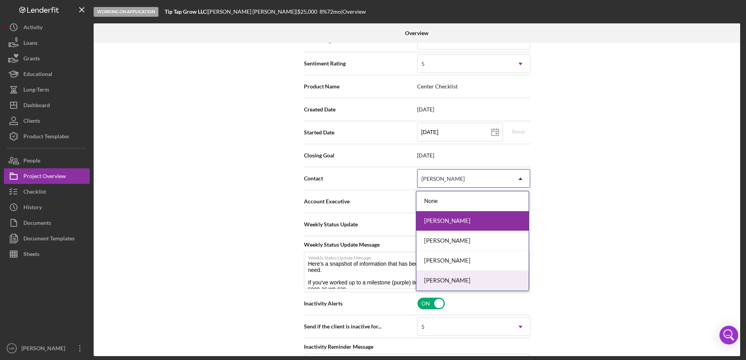
click at [440, 281] on div "[PERSON_NAME]" at bounding box center [472, 281] width 112 height 20
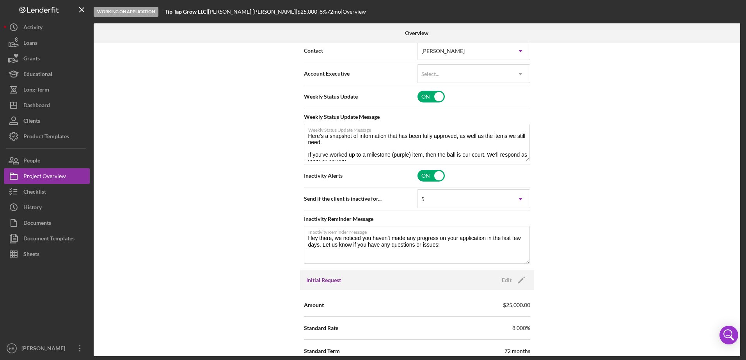
scroll to position [0, 0]
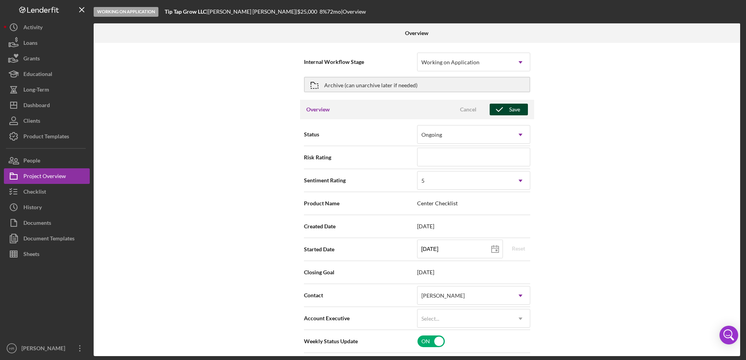
click at [521, 109] on button "Save" at bounding box center [509, 110] width 38 height 12
type textarea "Here's a snapshot of information that has been fully approved, as well as the i…"
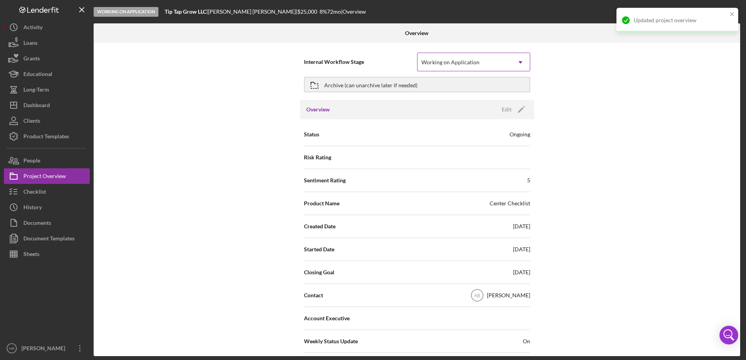
click at [503, 59] on div "Working on Application" at bounding box center [464, 62] width 94 height 18
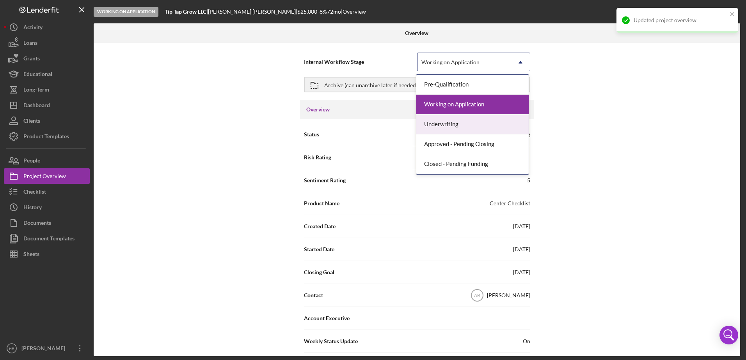
click at [476, 118] on div "Underwriting" at bounding box center [472, 125] width 112 height 20
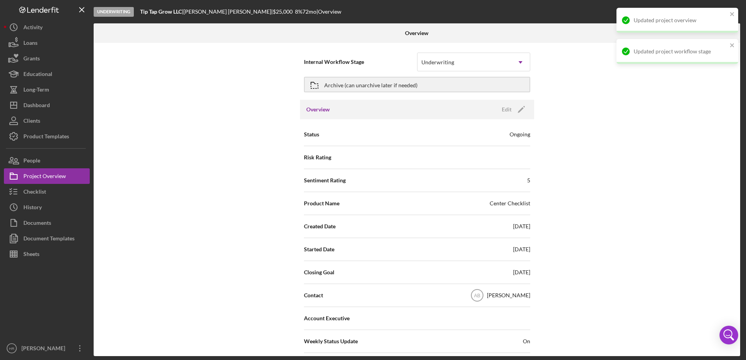
click at [583, 85] on div "Internal Workflow Stage Underwriting Icon/Dropdown Arrow Archive (can unarchive…" at bounding box center [417, 200] width 646 height 314
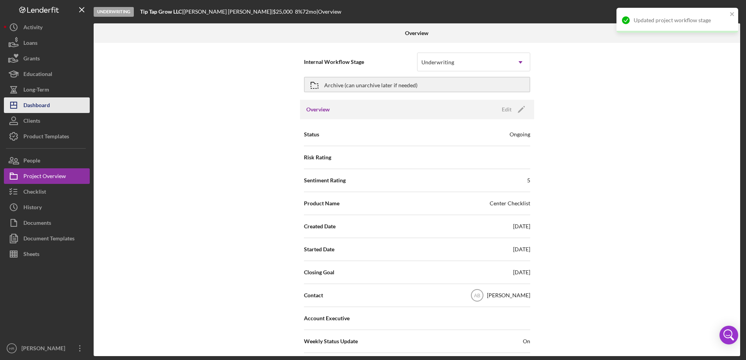
click at [45, 108] on div "Dashboard" at bounding box center [36, 107] width 27 height 18
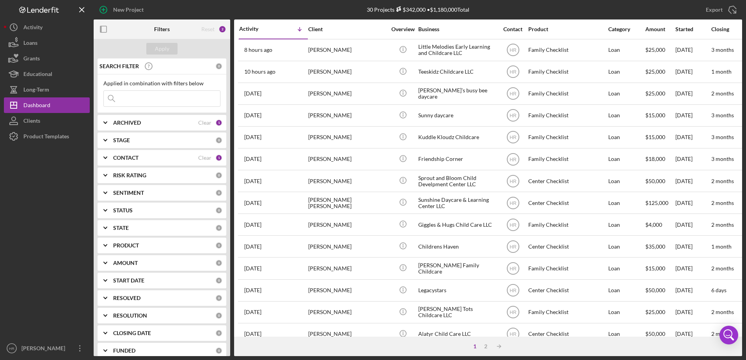
click at [129, 157] on b "CONTACT" at bounding box center [125, 158] width 25 height 6
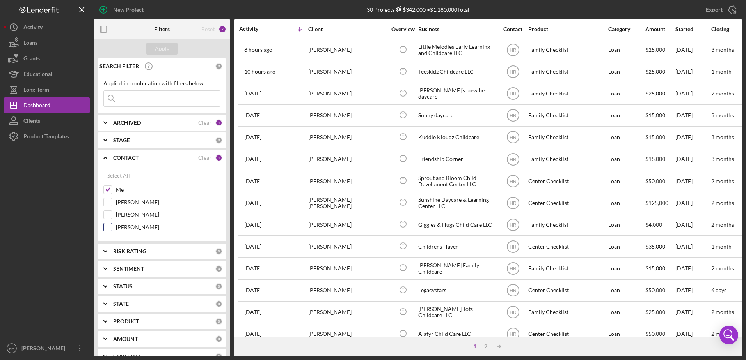
click at [128, 225] on label "[PERSON_NAME]" at bounding box center [168, 228] width 105 height 8
click at [112, 225] on input "[PERSON_NAME]" at bounding box center [108, 228] width 8 height 8
checkbox input "true"
click at [122, 187] on label "Me" at bounding box center [168, 190] width 105 height 8
click at [112, 187] on input "Me" at bounding box center [108, 190] width 8 height 8
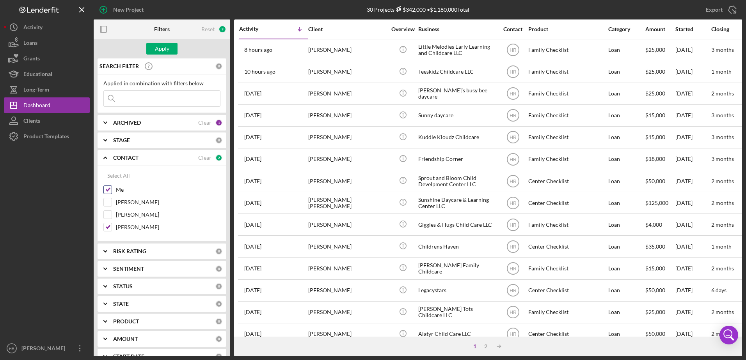
checkbox input "false"
click at [161, 49] on div "Apply" at bounding box center [162, 49] width 14 height 12
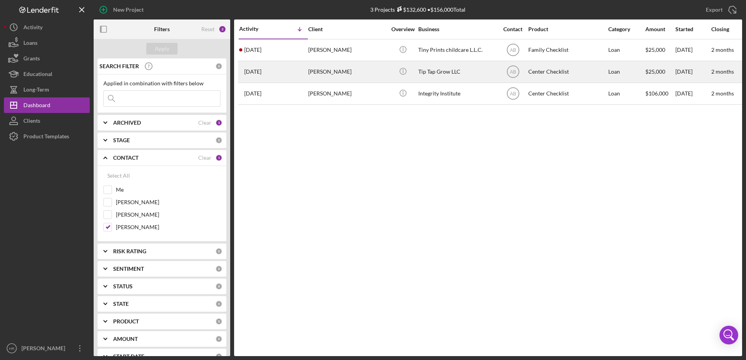
click at [438, 67] on div "Tip Tap Grow LLC" at bounding box center [457, 72] width 78 height 21
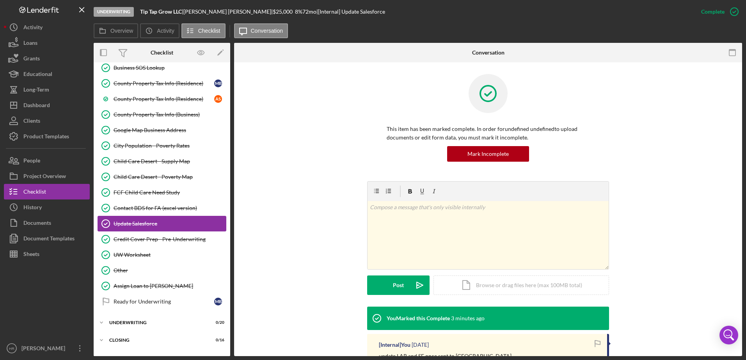
scroll to position [633, 0]
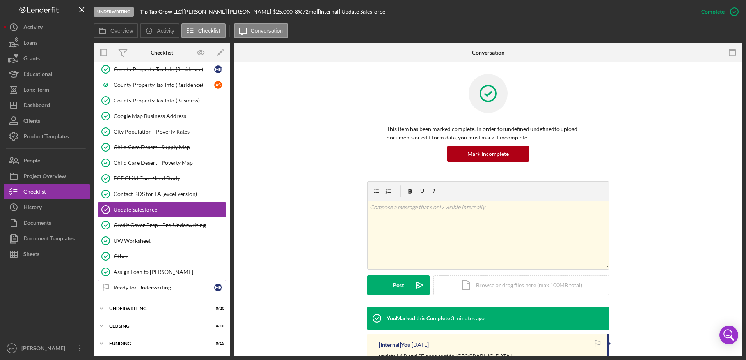
click at [138, 286] on div "Ready for Underwriting" at bounding box center [164, 288] width 101 height 6
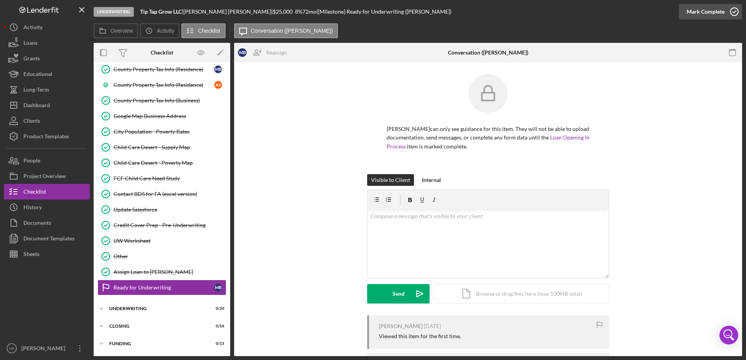
click at [739, 14] on icon "button" at bounding box center [734, 12] width 20 height 20
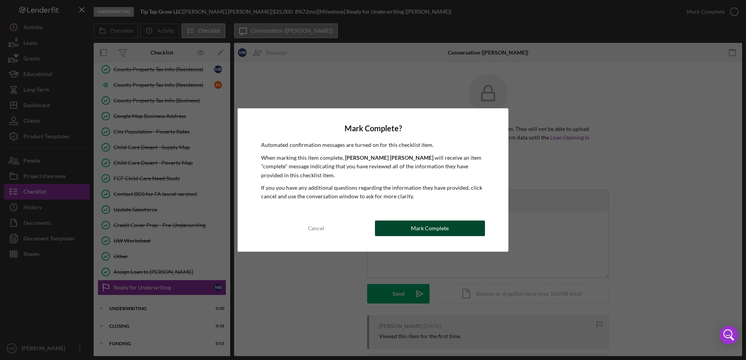
click at [420, 227] on div "Mark Complete" at bounding box center [430, 229] width 38 height 16
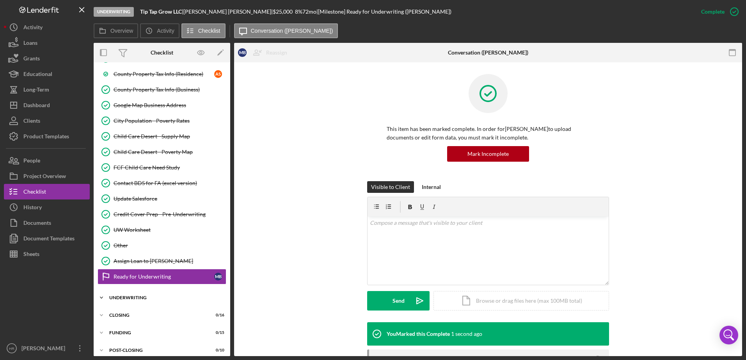
scroll to position [650, 0]
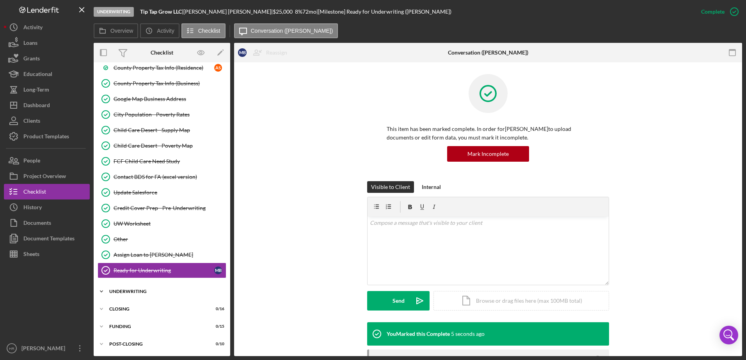
click at [131, 287] on div "Icon/Expander UNDERWRITING 0 / 20" at bounding box center [162, 292] width 137 height 16
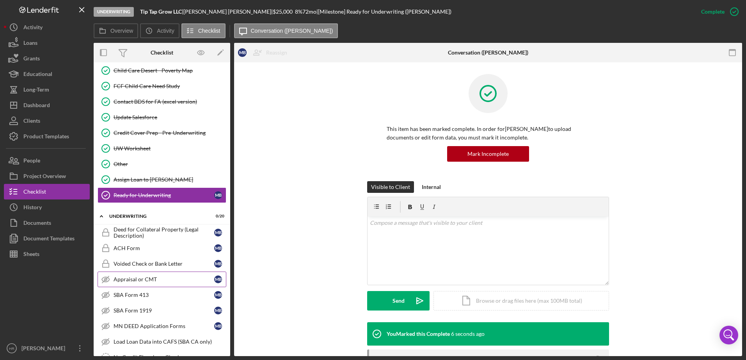
scroll to position [728, 0]
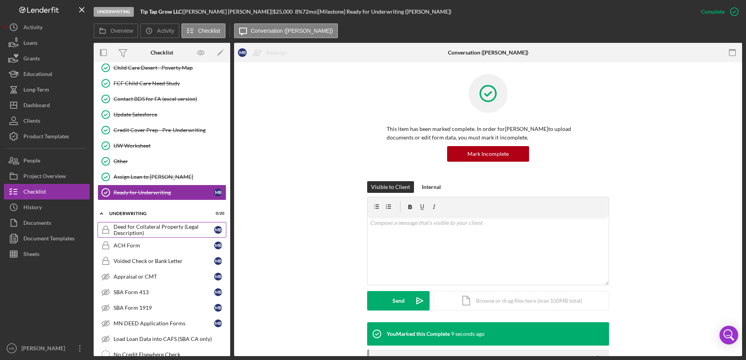
click at [136, 230] on div "Deed for Collateral Property (Legal Description)" at bounding box center [164, 230] width 101 height 12
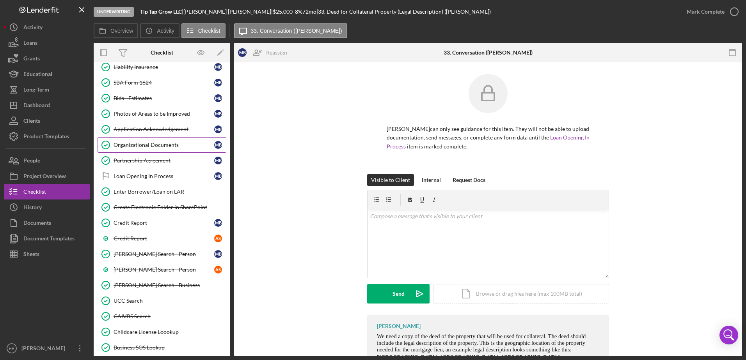
scroll to position [338, 0]
click at [137, 176] on div "Loan Opening In Process" at bounding box center [164, 177] width 101 height 6
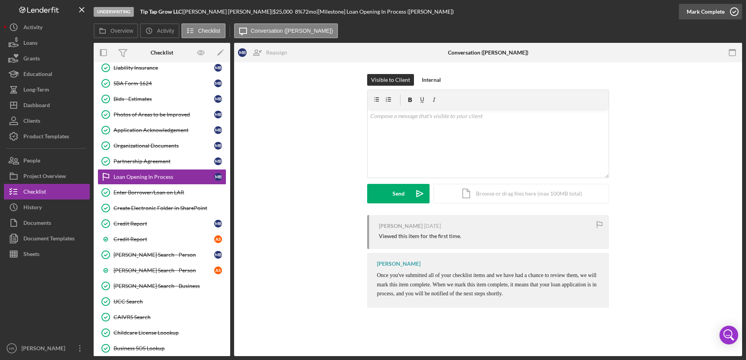
click at [735, 16] on icon "button" at bounding box center [734, 12] width 20 height 20
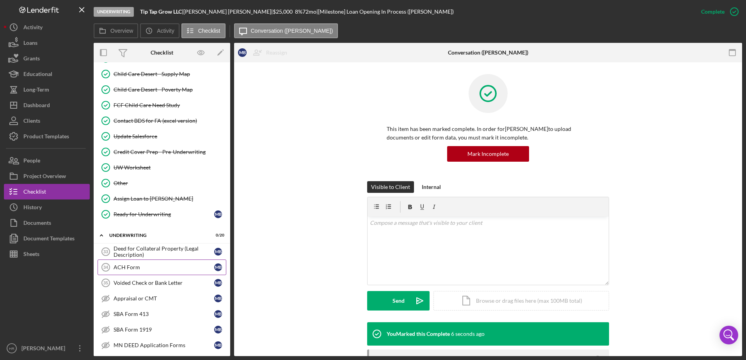
scroll to position [845, 0]
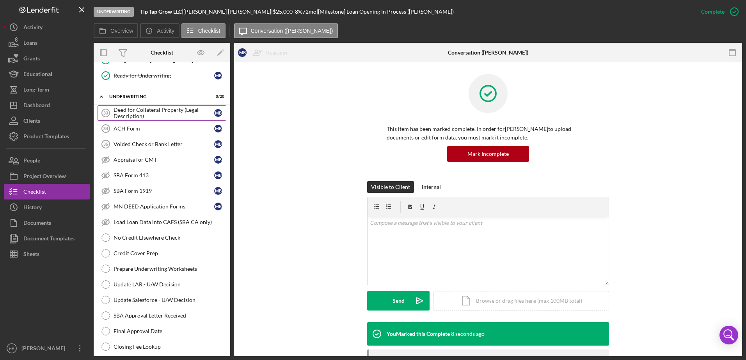
click at [136, 114] on div "Deed for Collateral Property (Legal Description)" at bounding box center [164, 113] width 101 height 12
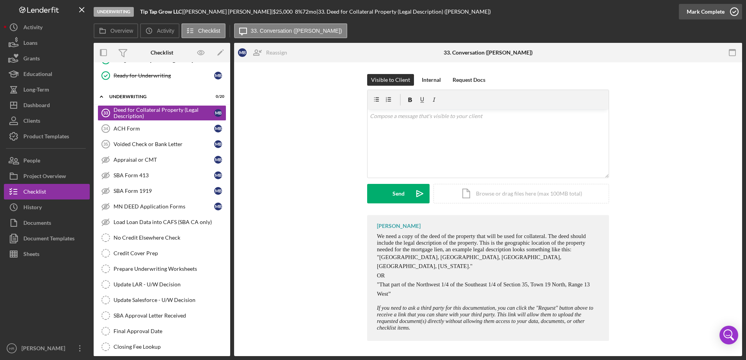
click at [738, 14] on icon "button" at bounding box center [734, 12] width 20 height 20
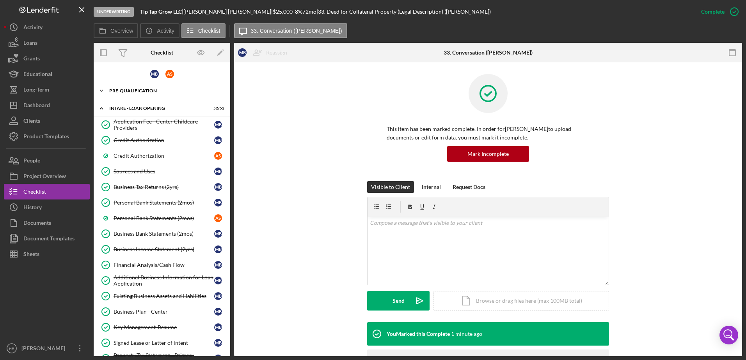
click at [137, 89] on div "Pre-Qualification" at bounding box center [164, 91] width 111 height 5
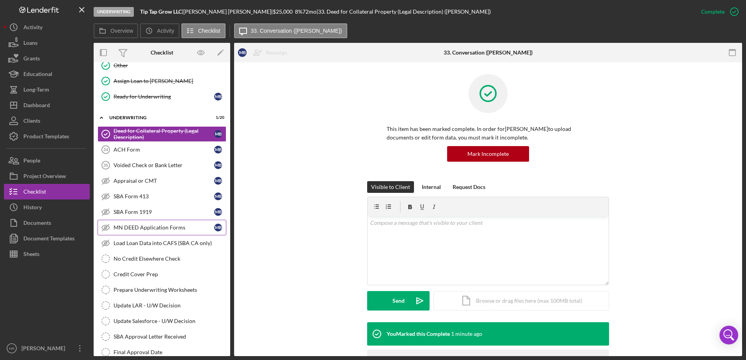
scroll to position [1326, 0]
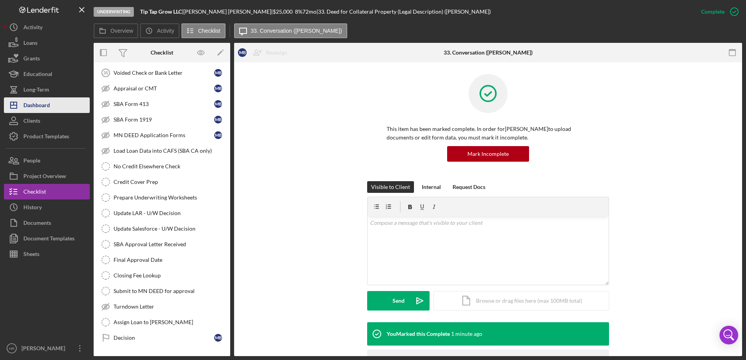
click at [25, 110] on div "Dashboard" at bounding box center [36, 107] width 27 height 18
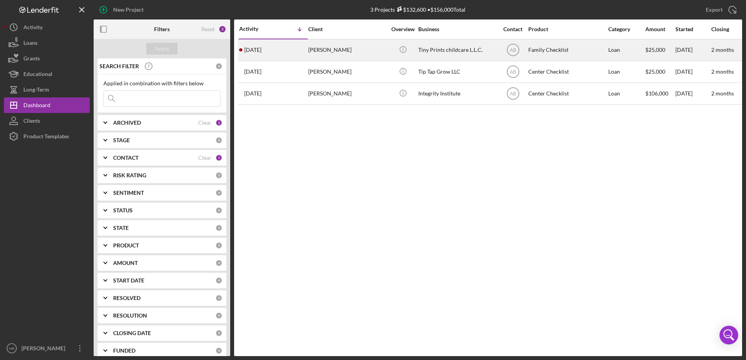
click at [450, 44] on div "Tiny Prints childcare L.L.C." at bounding box center [457, 50] width 78 height 21
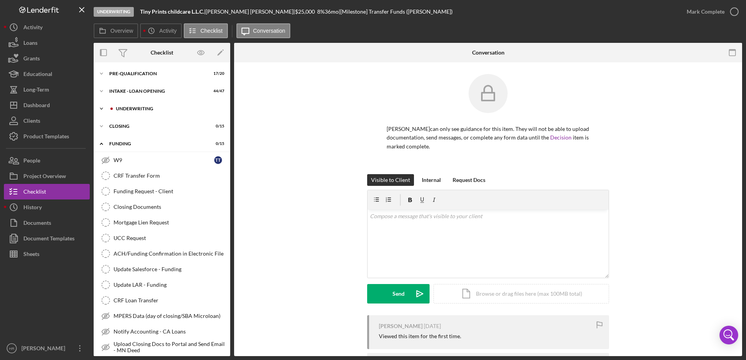
click at [139, 108] on div "UNDERWRITING" at bounding box center [168, 108] width 105 height 5
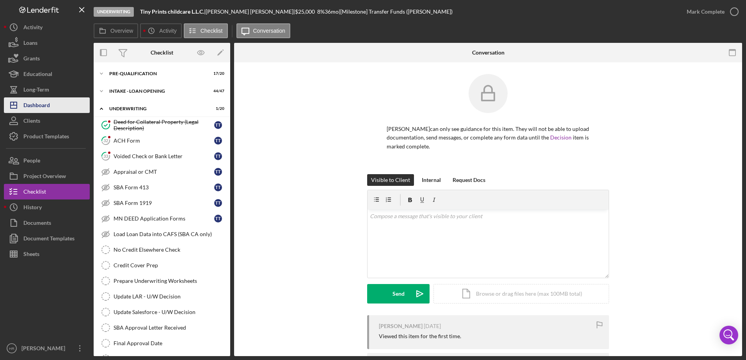
click at [47, 99] on div "Dashboard" at bounding box center [36, 107] width 27 height 18
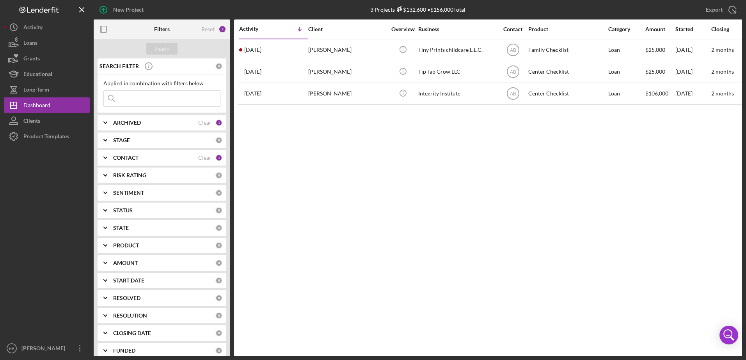
click at [125, 158] on b "CONTACT" at bounding box center [125, 158] width 25 height 6
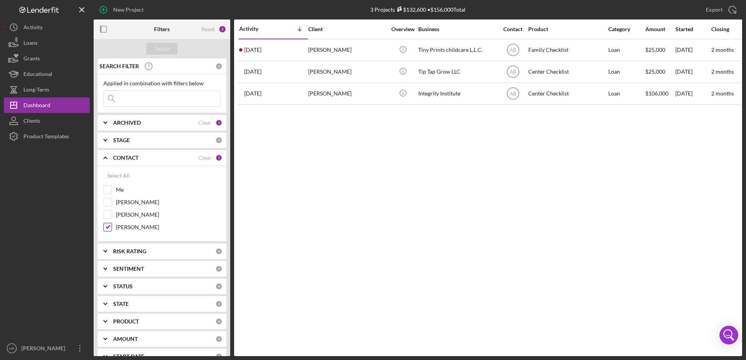
click at [127, 227] on label "[PERSON_NAME]" at bounding box center [168, 228] width 105 height 8
click at [112, 227] on input "[PERSON_NAME]" at bounding box center [108, 228] width 8 height 8
checkbox input "false"
click at [123, 185] on div "Select All Me [PERSON_NAME] [PERSON_NAME] [PERSON_NAME]" at bounding box center [161, 201] width 117 height 67
click at [125, 188] on label "Me" at bounding box center [168, 190] width 105 height 8
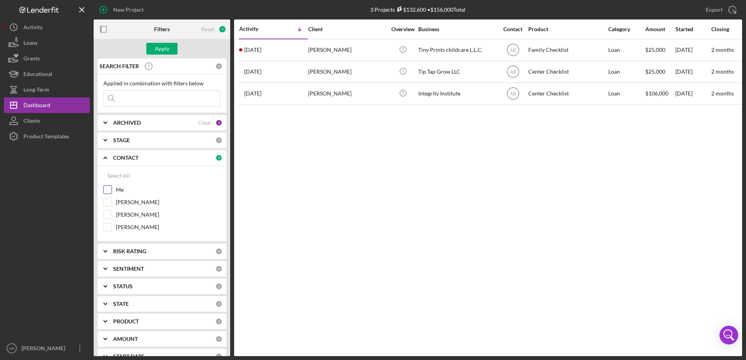
click at [112, 188] on input "Me" at bounding box center [108, 190] width 8 height 8
checkbox input "true"
click at [160, 47] on div "Apply" at bounding box center [162, 49] width 14 height 12
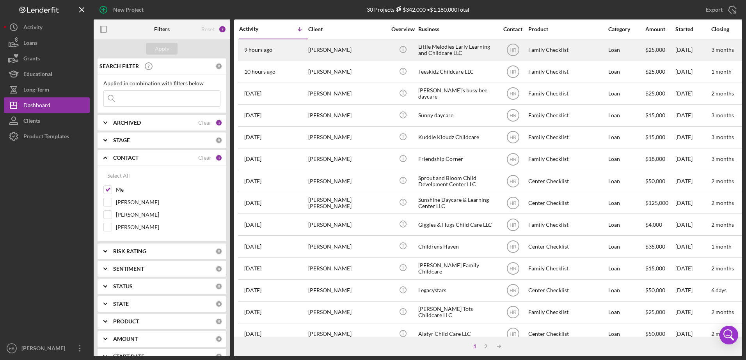
click at [440, 57] on div "Little Melodies Early Learning and Childcare LLC" at bounding box center [457, 50] width 78 height 21
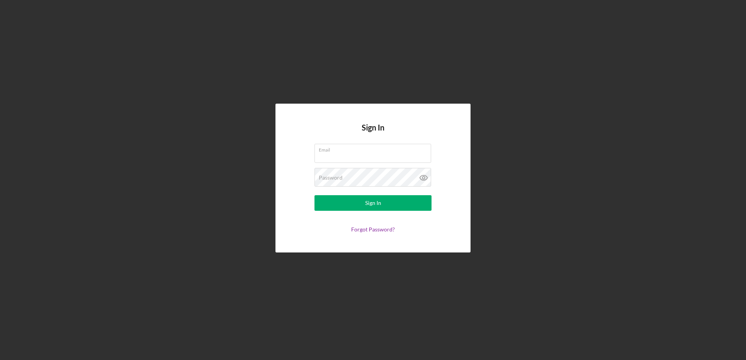
type input "haleyr@firstchildrensfinance.org"
click at [568, 158] on div "Sign In Email haleyr@firstchildrensfinance.org Password Sign In Forgot Password?" at bounding box center [373, 178] width 738 height 357
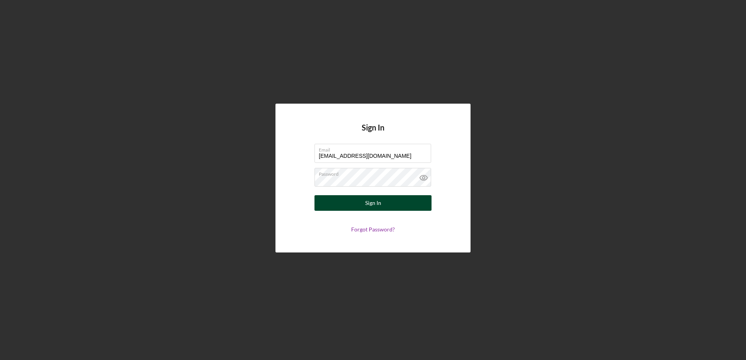
click at [405, 199] on button "Sign In" at bounding box center [372, 203] width 117 height 16
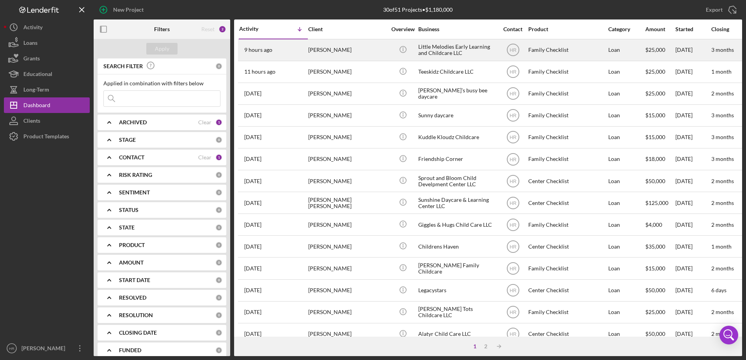
click at [462, 49] on div "Little Melodies Early Learning and Childcare LLC" at bounding box center [457, 50] width 78 height 21
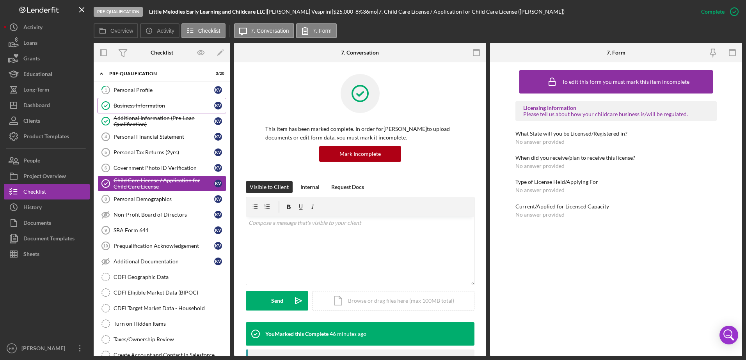
click at [142, 109] on link "Business Information Business Information K V" at bounding box center [162, 106] width 129 height 16
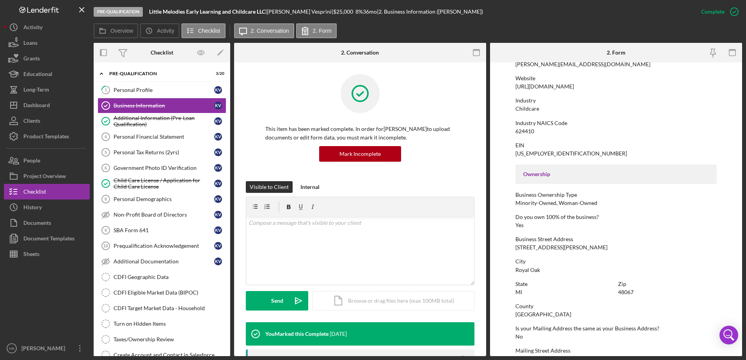
scroll to position [195, 0]
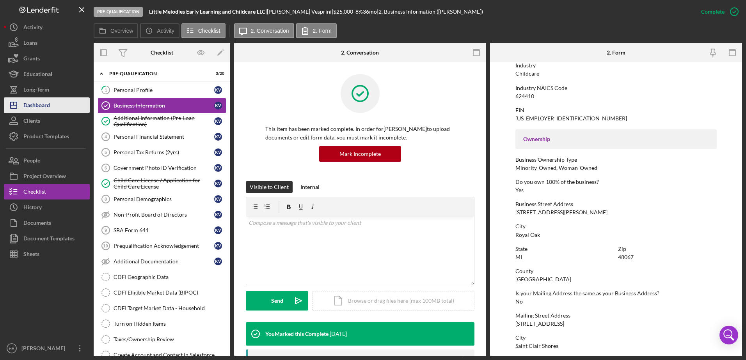
click at [56, 112] on button "Icon/Dashboard Dashboard" at bounding box center [47, 106] width 86 height 16
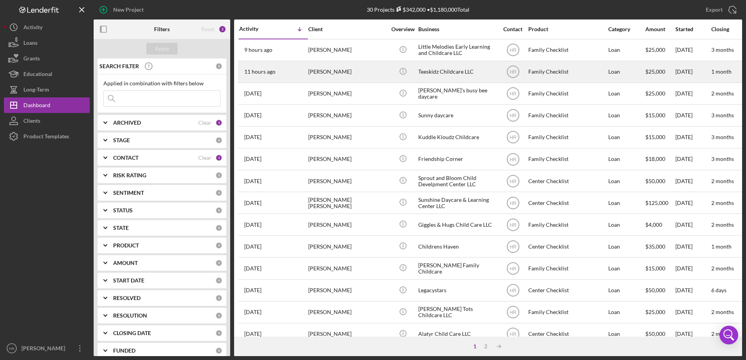
click at [454, 74] on div "Teeskidz Childcare LLC" at bounding box center [457, 72] width 78 height 21
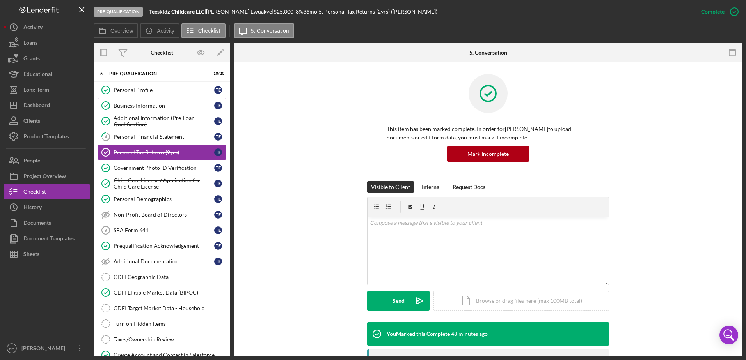
click at [149, 105] on div "Business Information" at bounding box center [164, 106] width 101 height 6
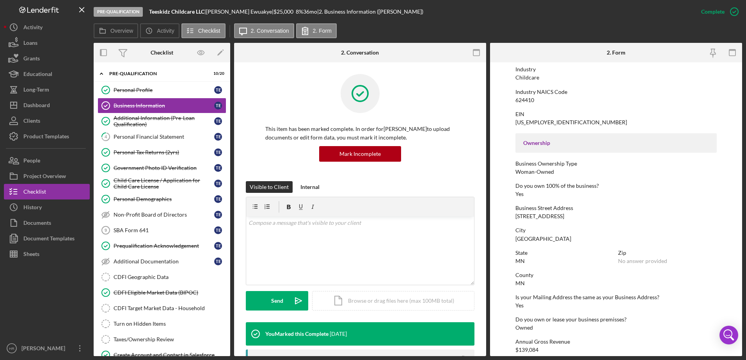
scroll to position [195, 0]
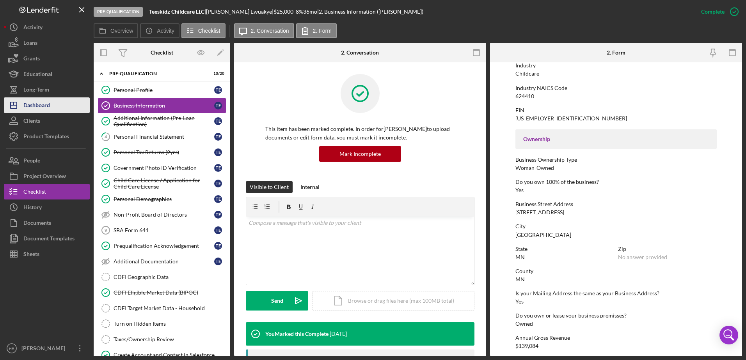
click at [46, 111] on div "Dashboard" at bounding box center [36, 107] width 27 height 18
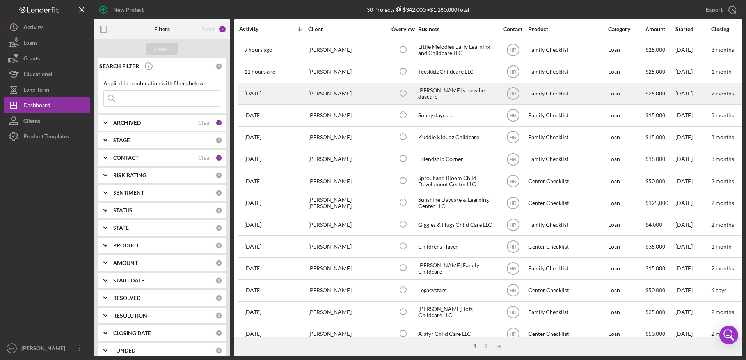
click at [445, 97] on div "[PERSON_NAME]’s busy bee daycare" at bounding box center [457, 93] width 78 height 21
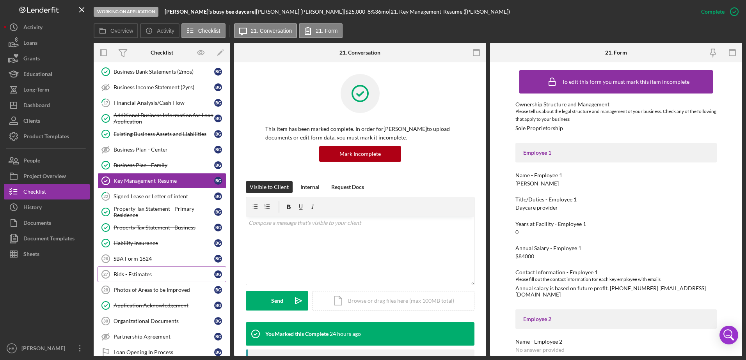
scroll to position [163, 0]
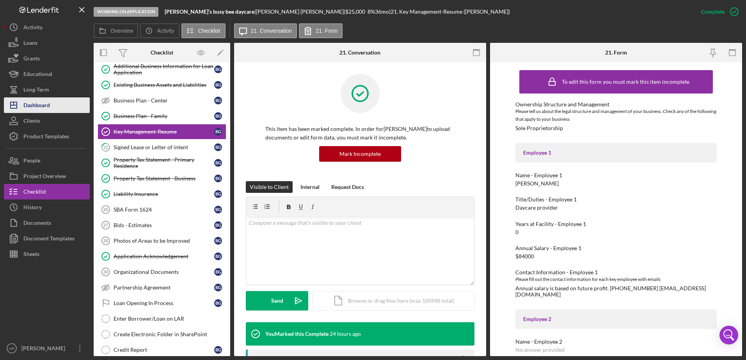
click at [48, 109] on div "Dashboard" at bounding box center [36, 107] width 27 height 18
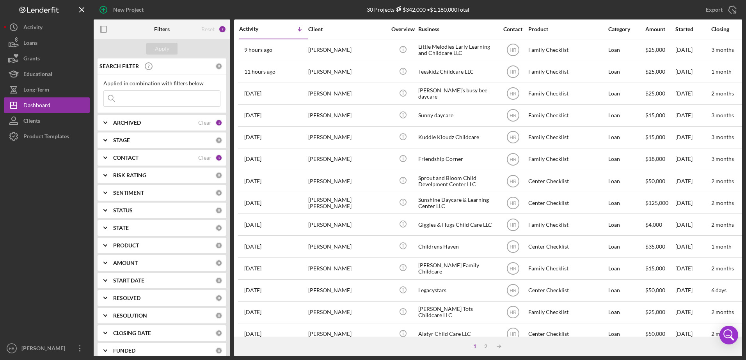
click at [444, 120] on div "Sunny daycare" at bounding box center [457, 115] width 78 height 21
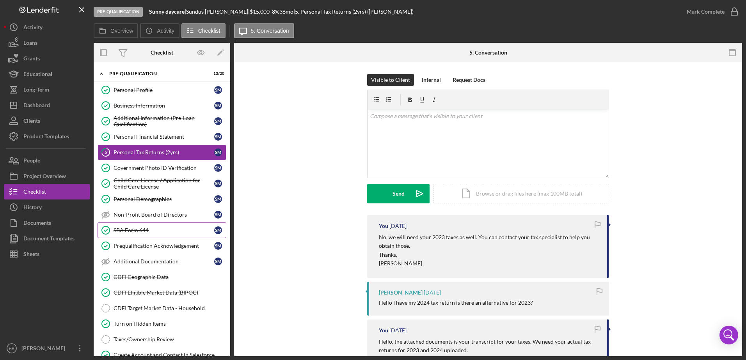
click at [145, 234] on link "SBA Form 641 SBA Form 641 S M" at bounding box center [162, 231] width 129 height 16
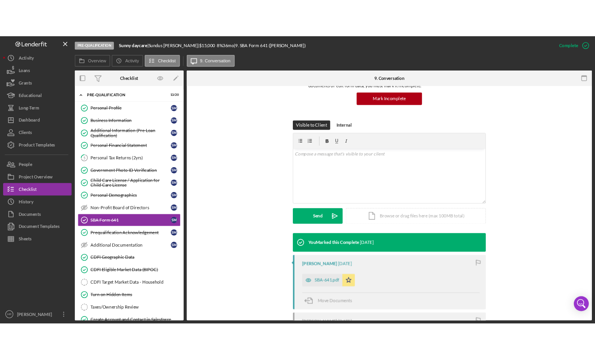
scroll to position [184, 0]
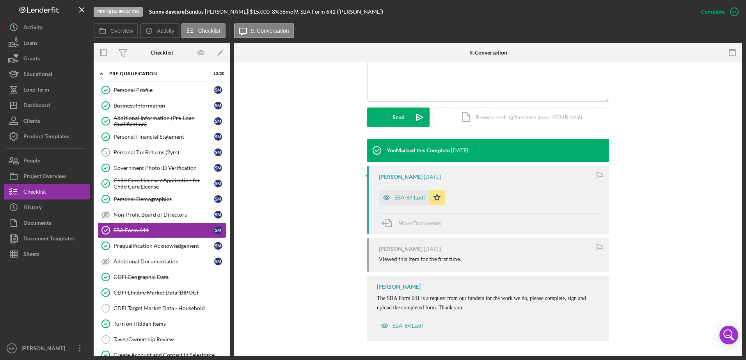
click at [407, 196] on div "SBA-641.pdf" at bounding box center [409, 198] width 31 height 6
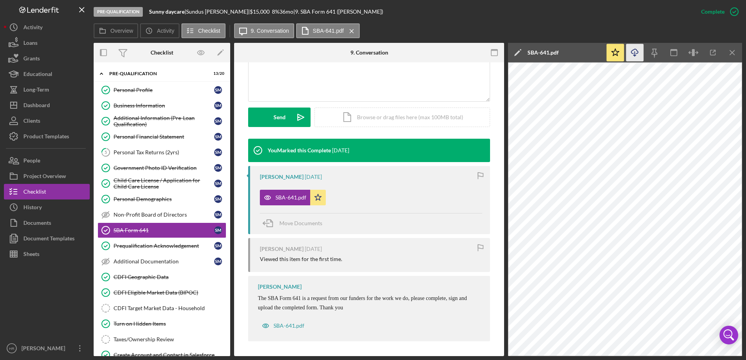
click at [639, 54] on icon "Icon/Download" at bounding box center [635, 53] width 18 height 18
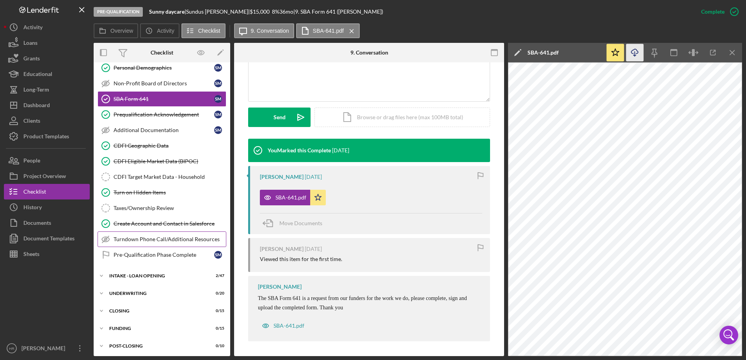
scroll to position [133, 0]
click at [156, 273] on div "INTAKE - LOAN OPENING" at bounding box center [164, 274] width 111 height 5
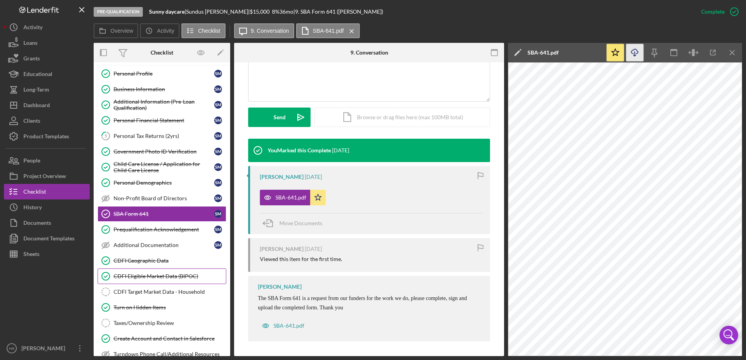
scroll to position [0, 0]
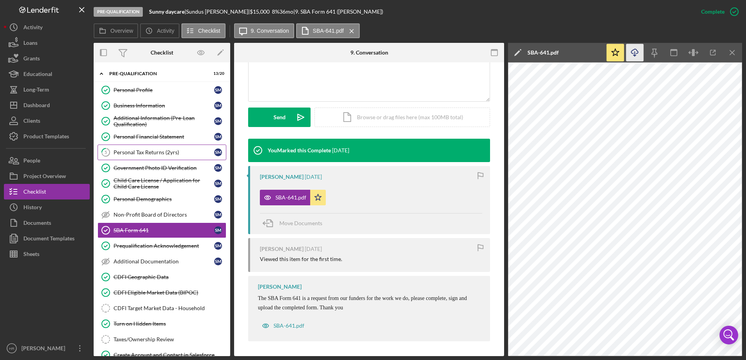
click at [160, 149] on div "Personal Tax Returns (2yrs)" at bounding box center [164, 152] width 101 height 6
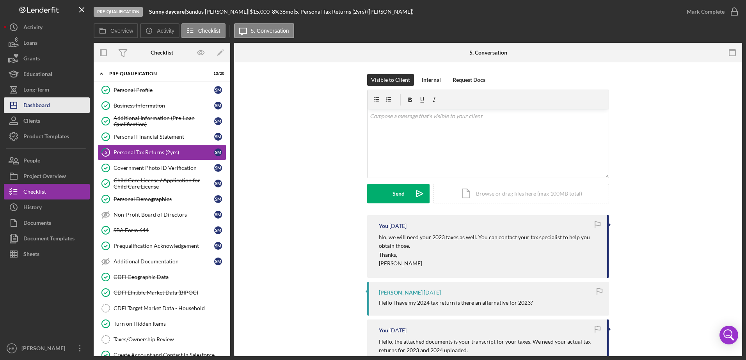
click at [50, 108] on button "Icon/Dashboard Dashboard" at bounding box center [47, 106] width 86 height 16
